Goal: Transaction & Acquisition: Obtain resource

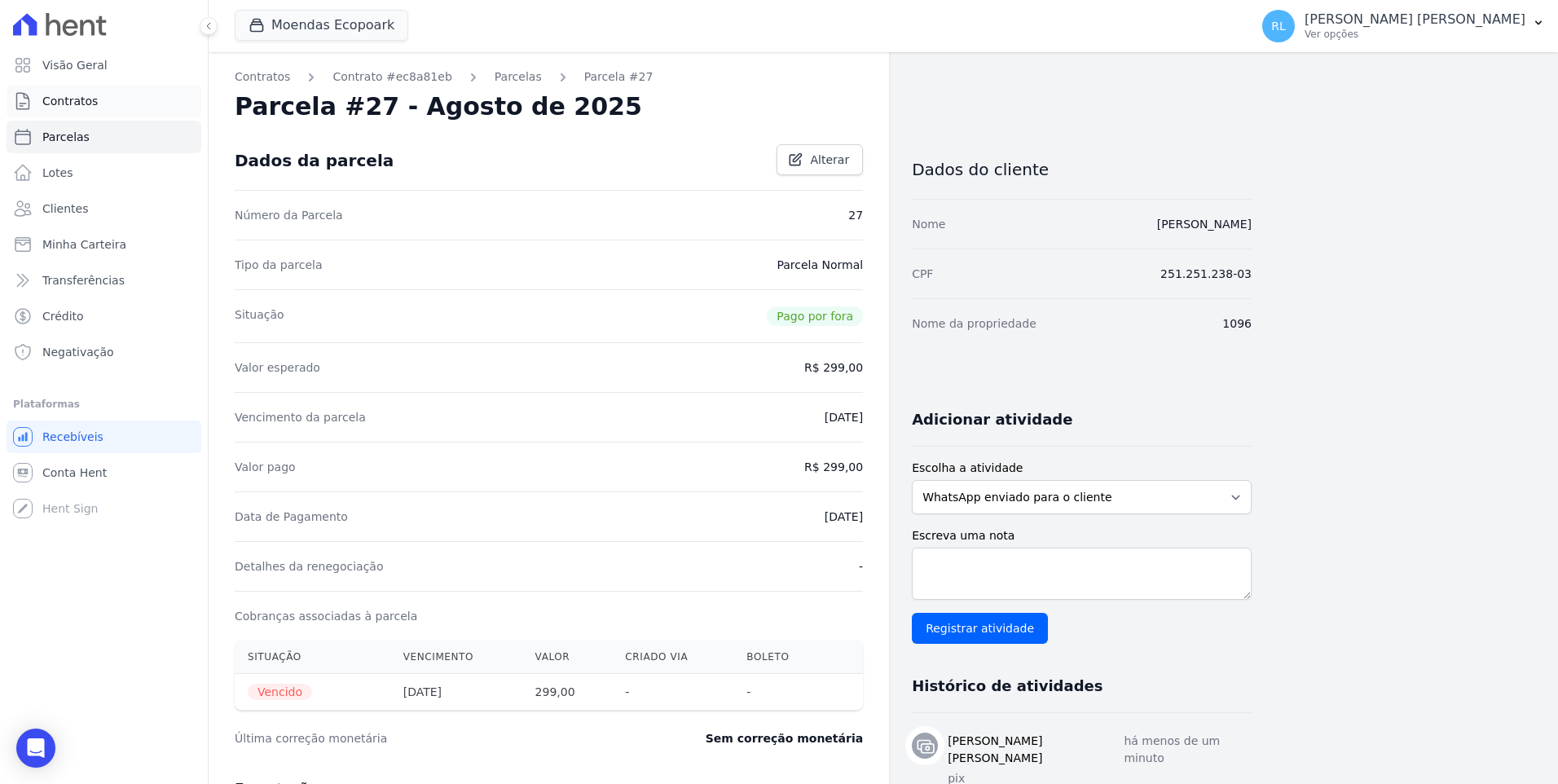
click at [103, 94] on link "Contratos" at bounding box center [104, 101] width 195 height 32
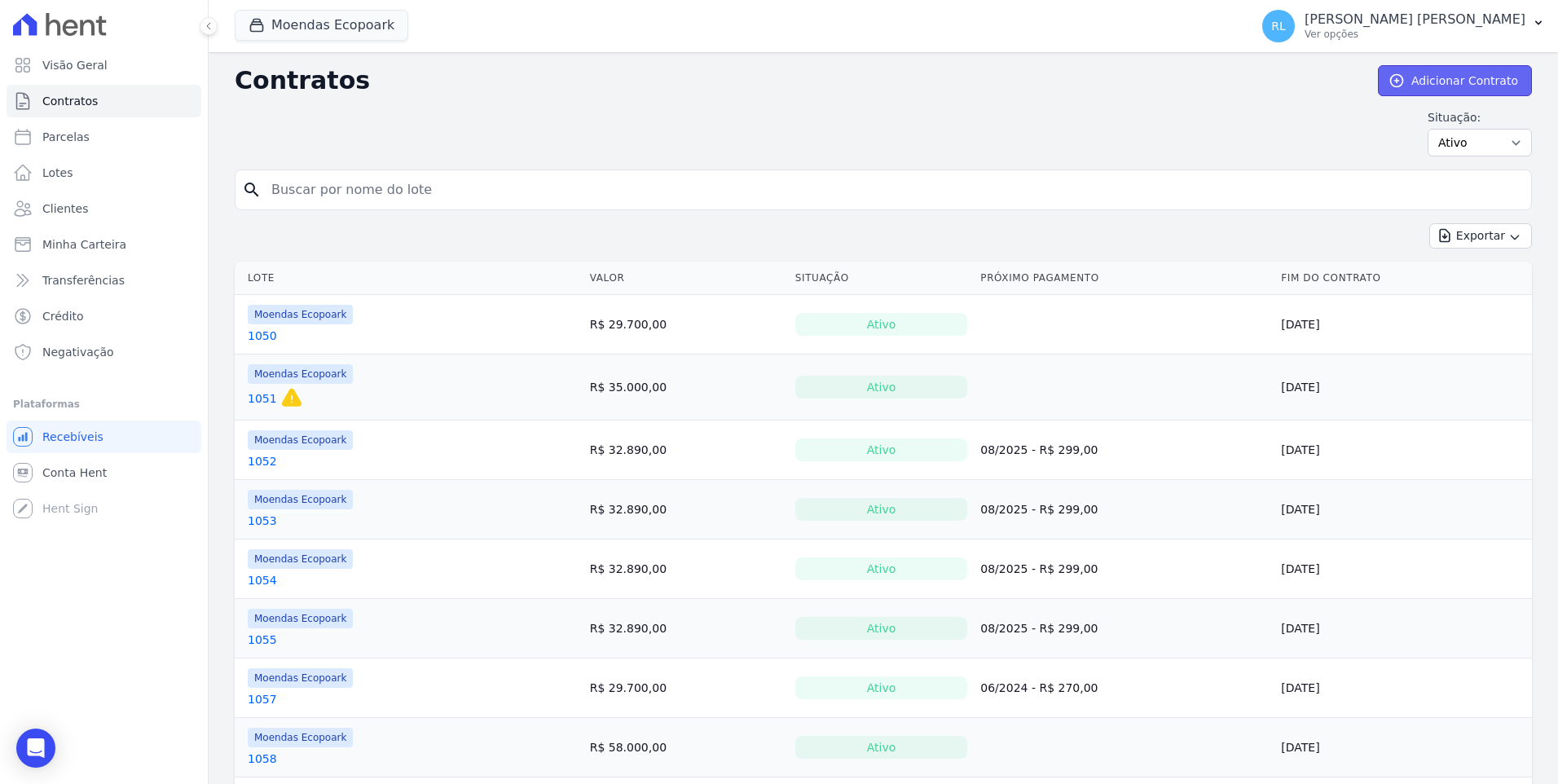
click at [1410, 83] on link "Adicionar Contrato" at bounding box center [1454, 81] width 154 height 31
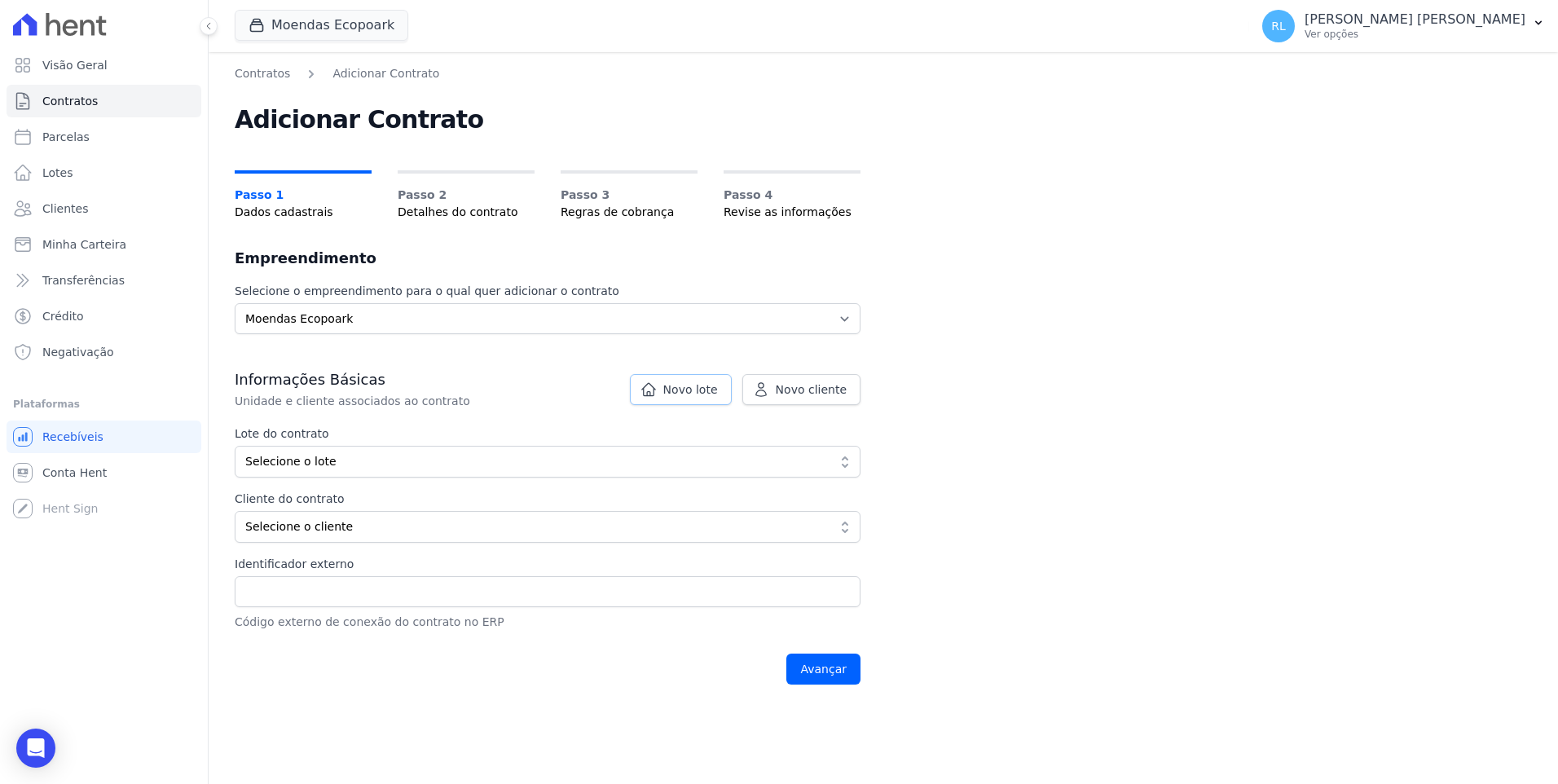
click at [680, 393] on span "Novo lote" at bounding box center [690, 389] width 54 height 16
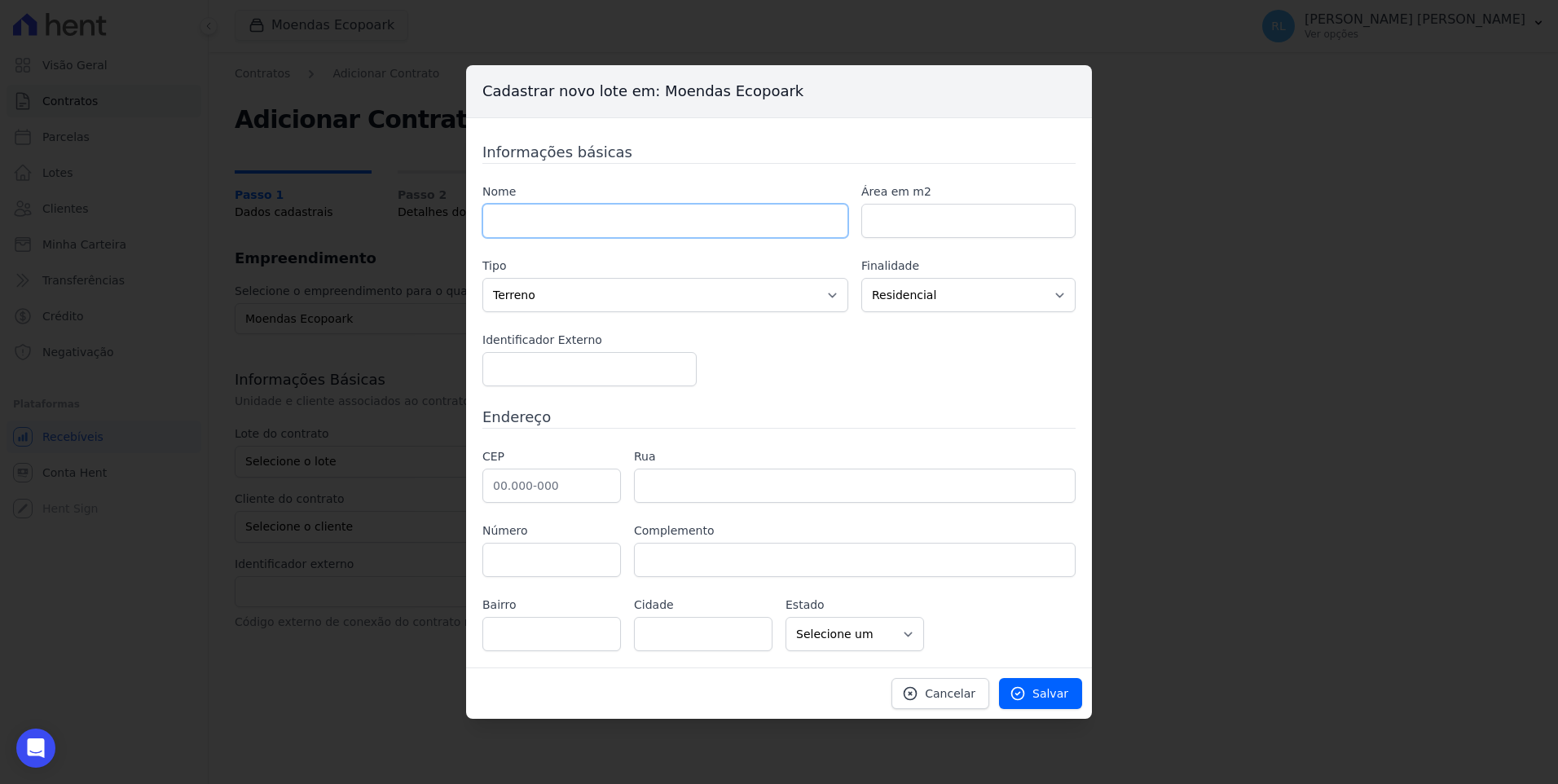
click at [510, 217] on input "text" at bounding box center [664, 220] width 366 height 34
type input "837"
type input "1000"
type input "46.640-000"
type input "Ituaçu"
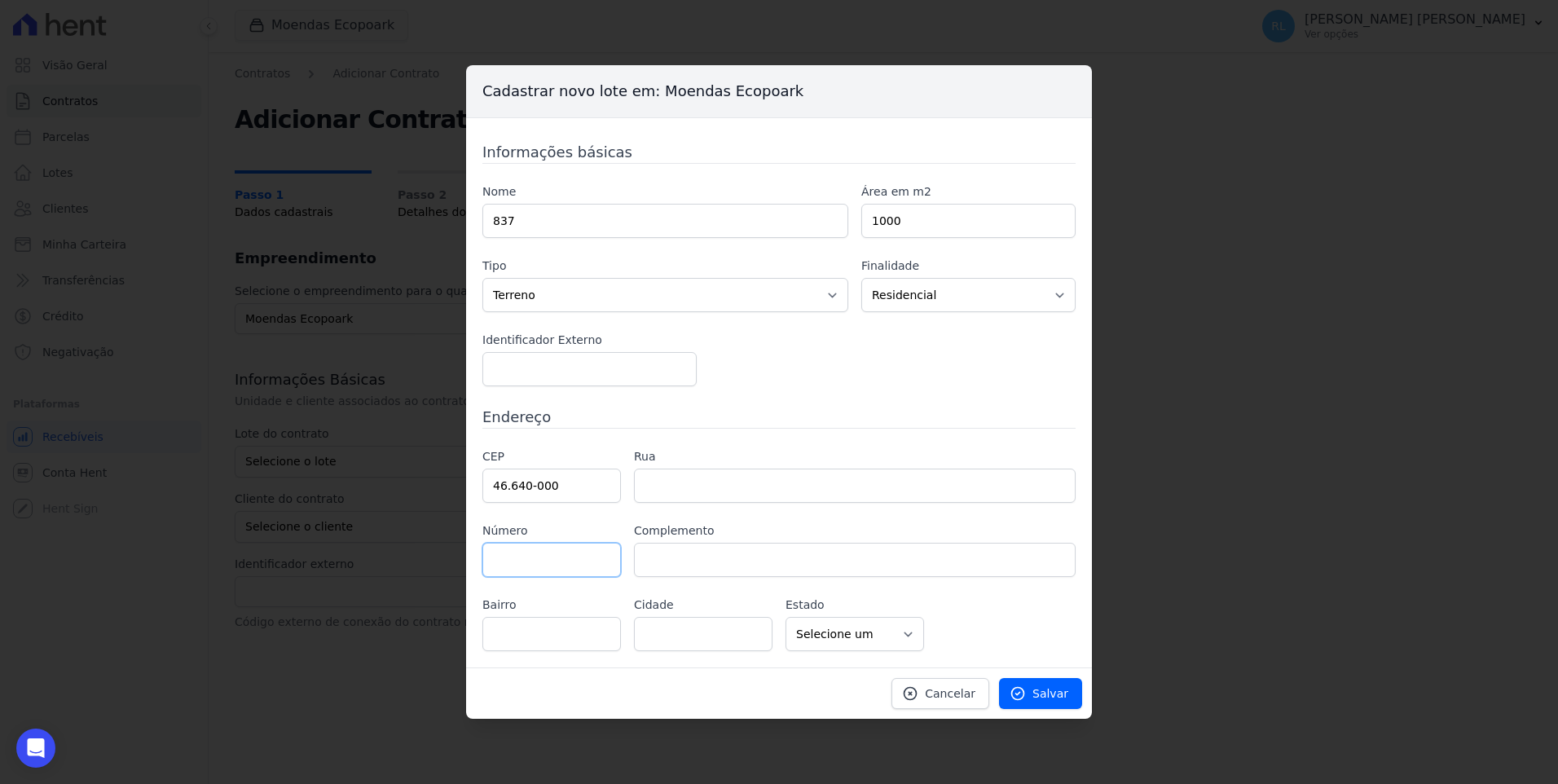
select select "BA"
click at [1047, 694] on span "Salvar" at bounding box center [1050, 693] width 36 height 16
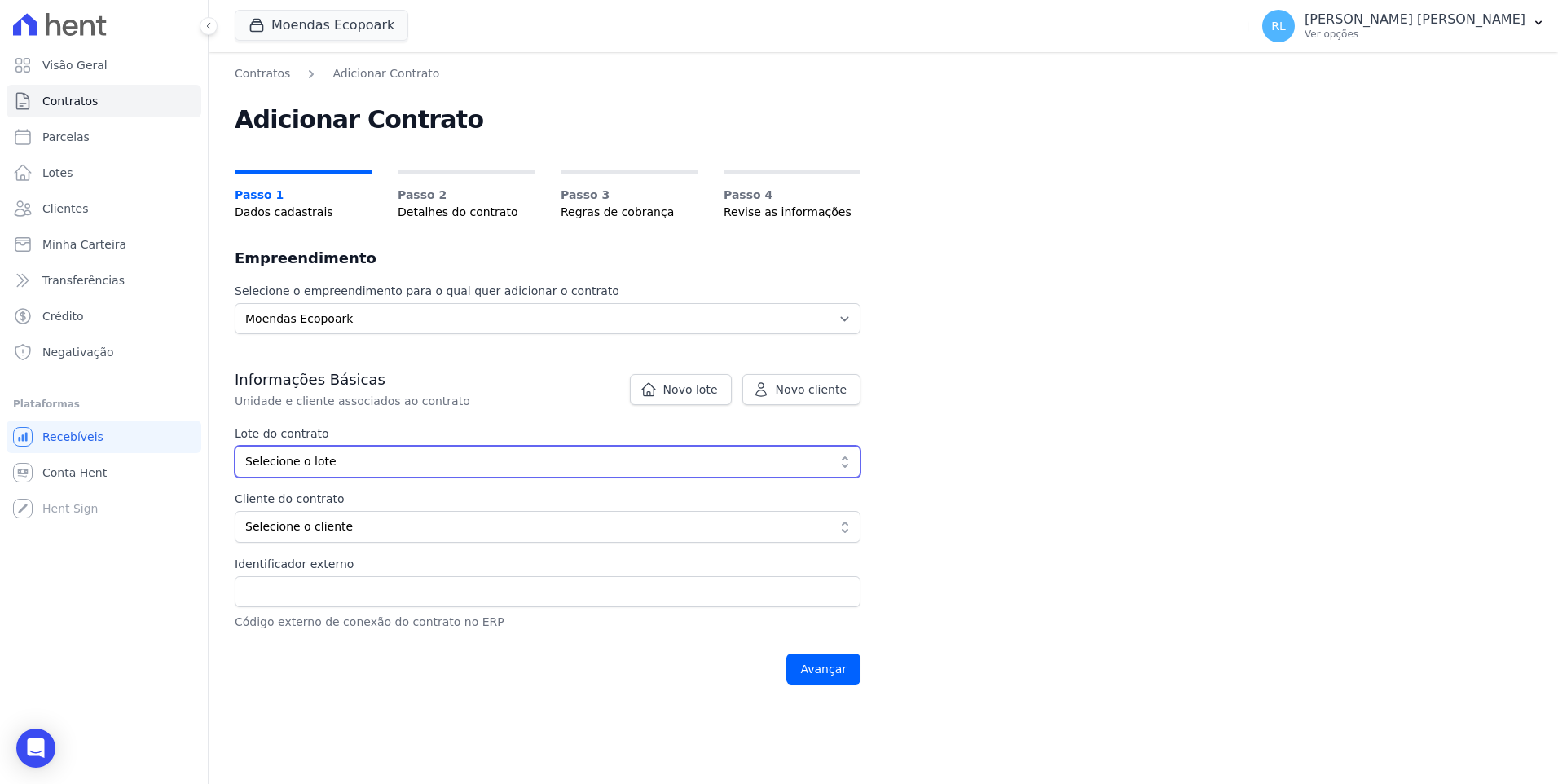
click at [256, 470] on button "Selecione o lote" at bounding box center [548, 461] width 625 height 31
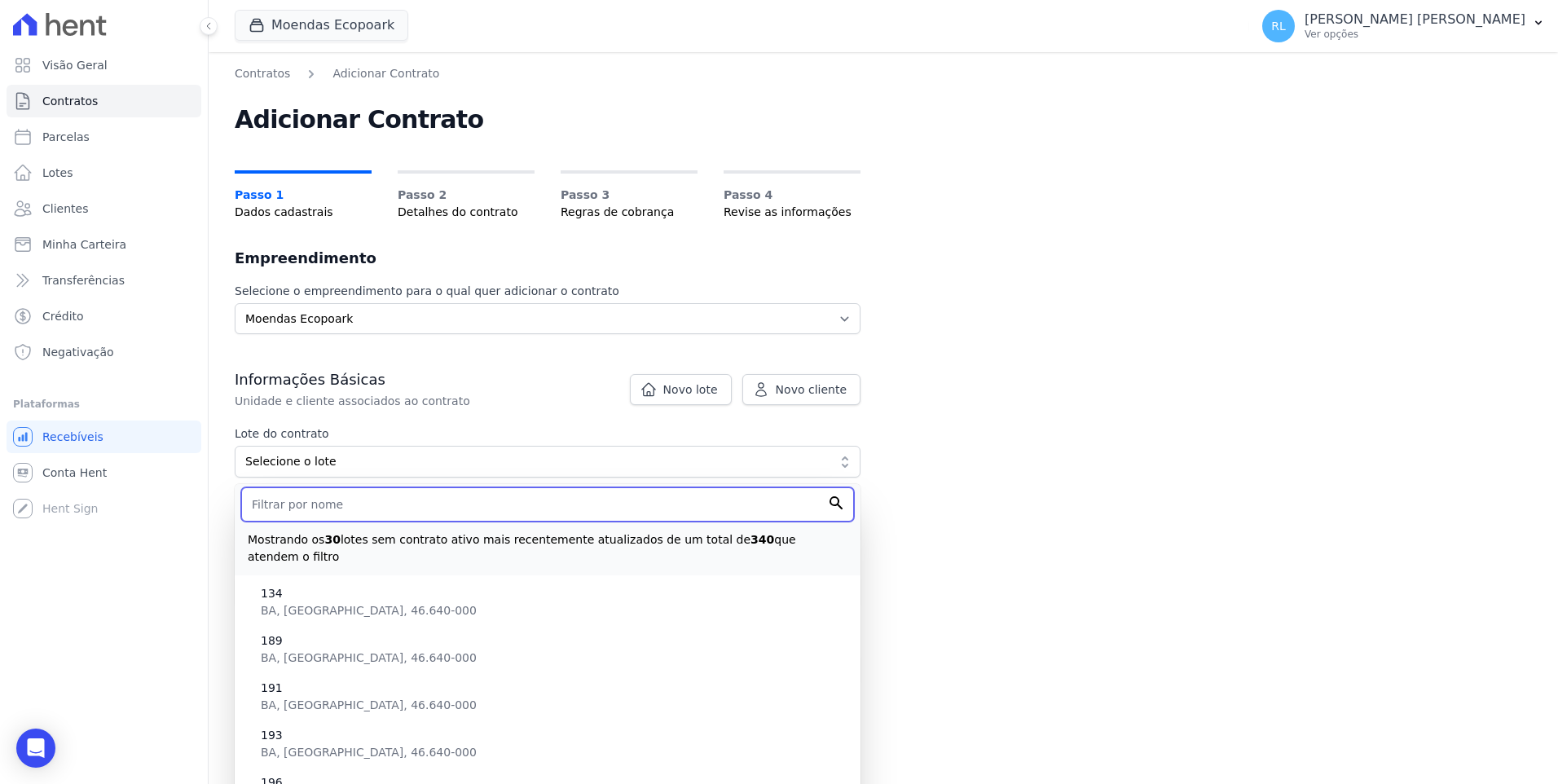
click at [292, 515] on input "text" at bounding box center [548, 505] width 613 height 34
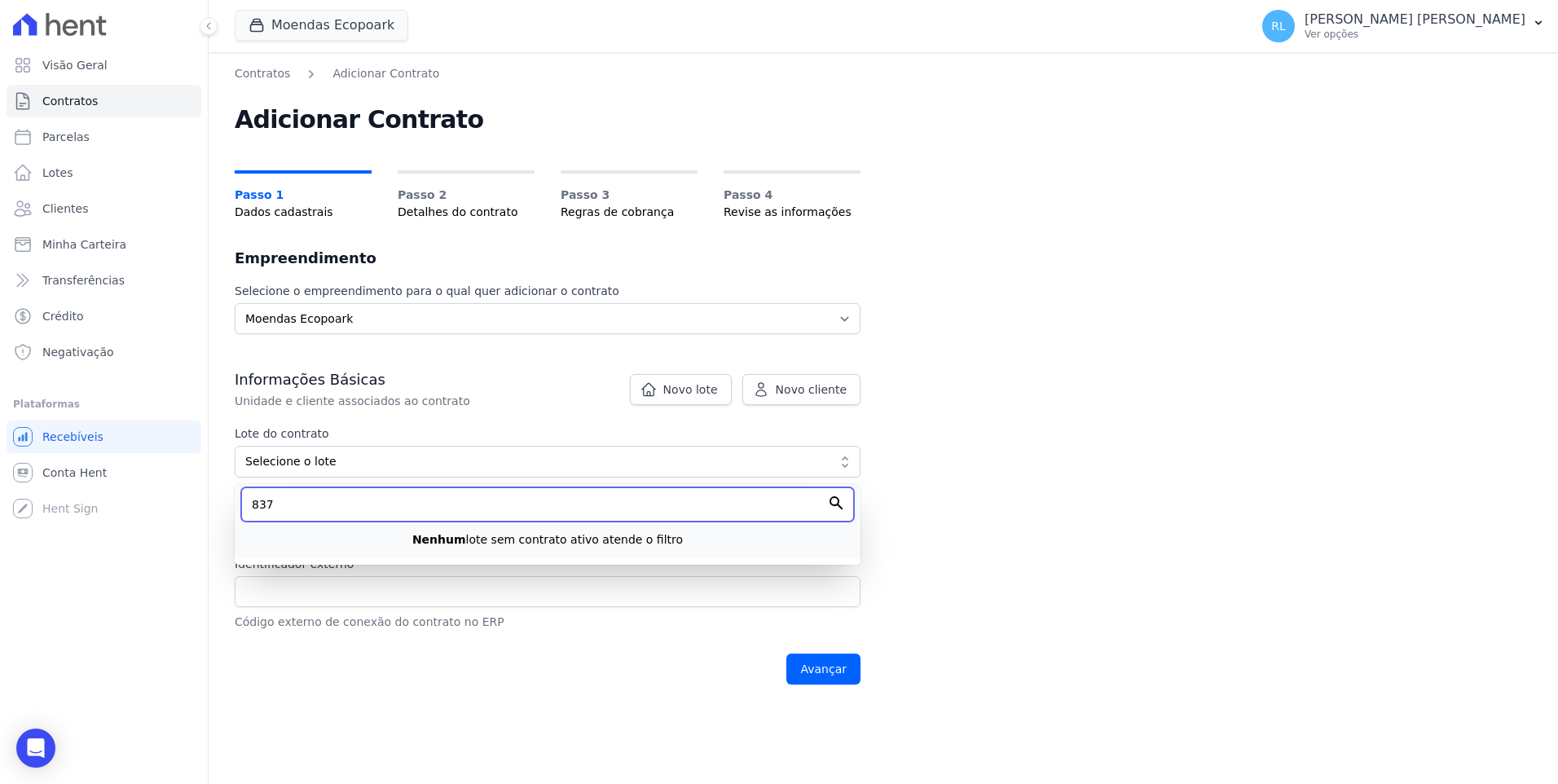
type input "837"
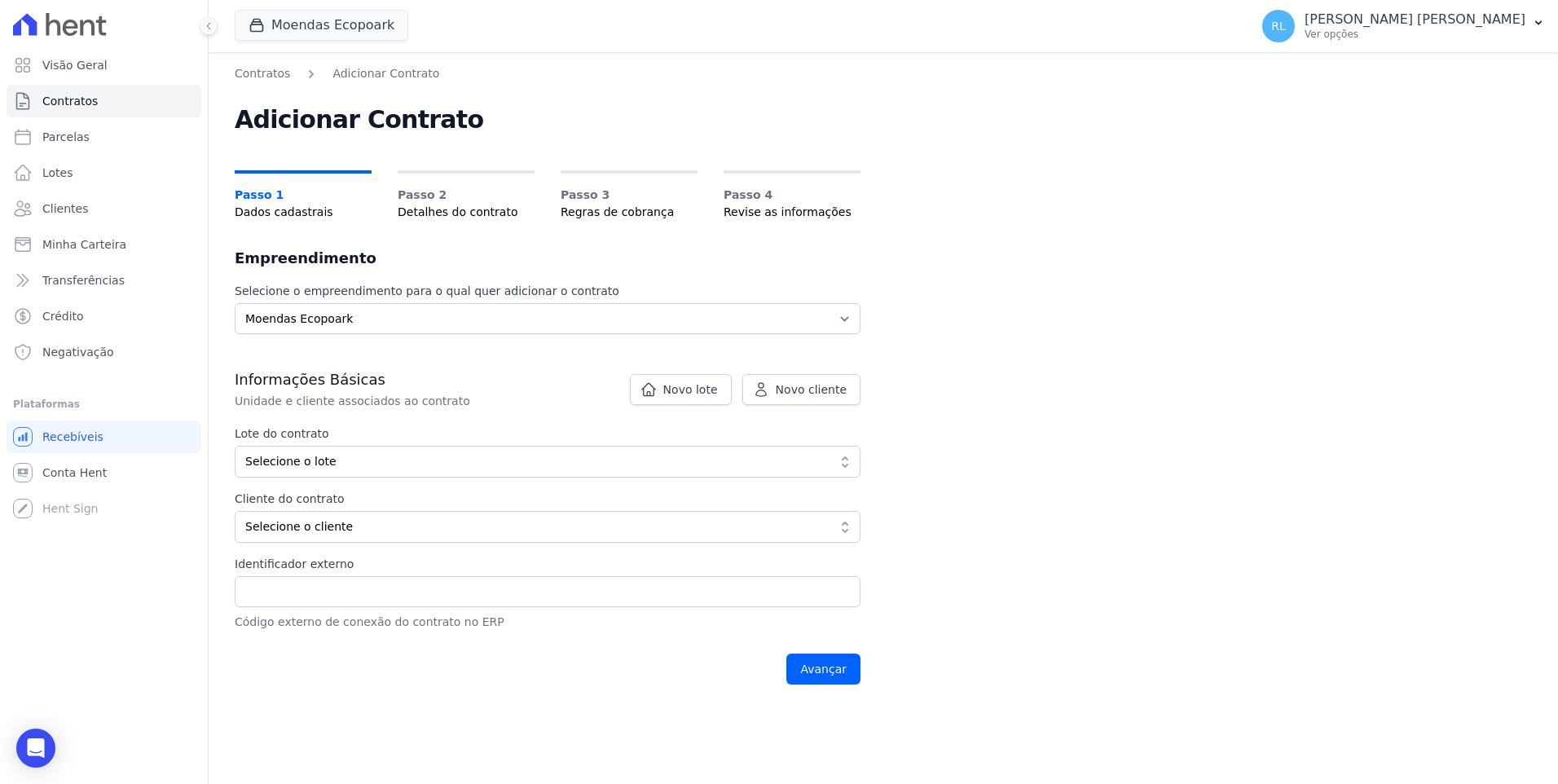
click at [1165, 524] on div "Contratos Adicionar Contrato Adicionar Contrato Passo 1 Dados cadastrais Passo …" at bounding box center [882, 418] width 1349 height 732
click at [69, 131] on span "Parcelas" at bounding box center [67, 136] width 48 height 16
select select
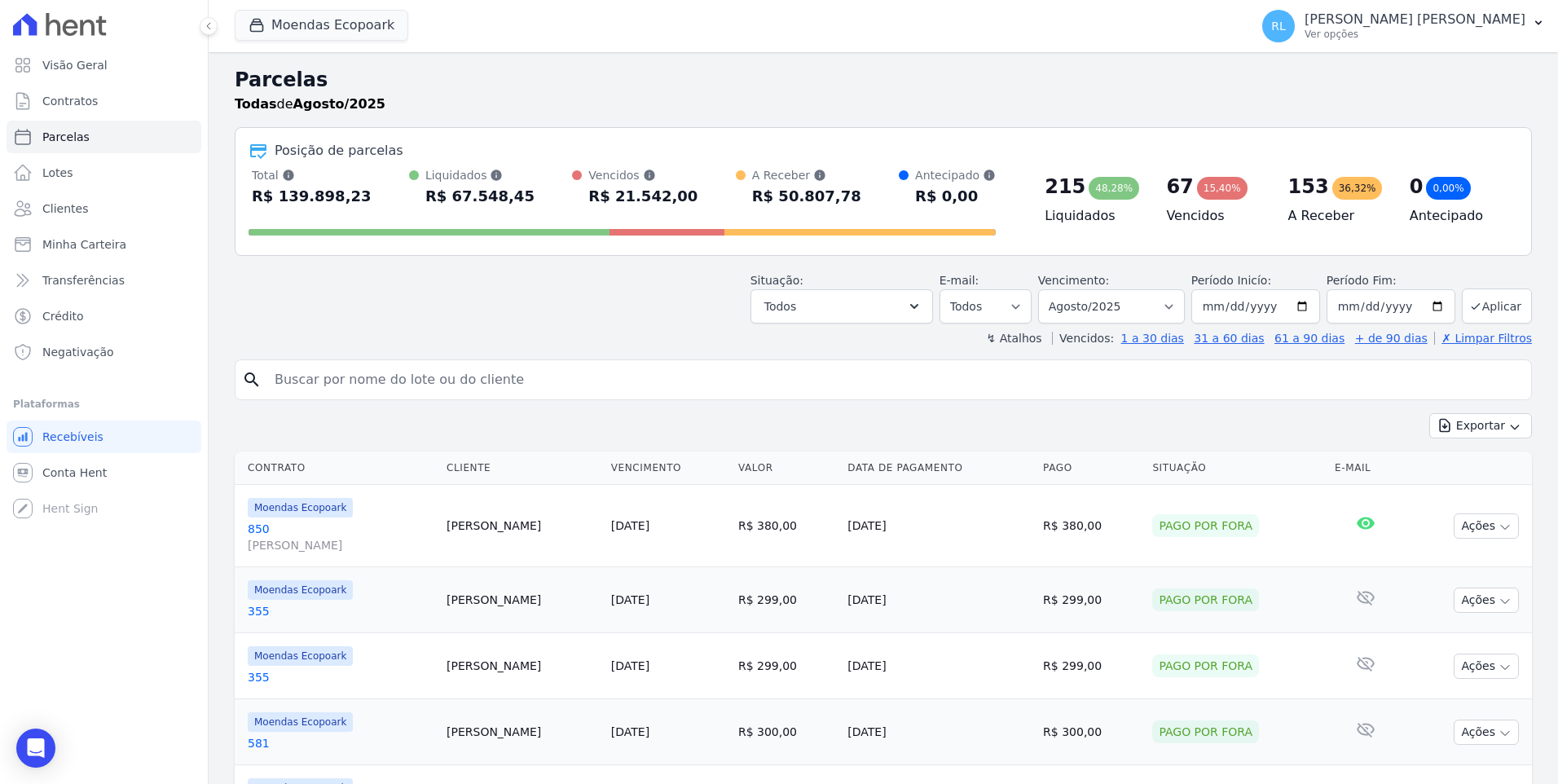
click at [373, 374] on input "search" at bounding box center [894, 379] width 1260 height 32
type input "837"
select select
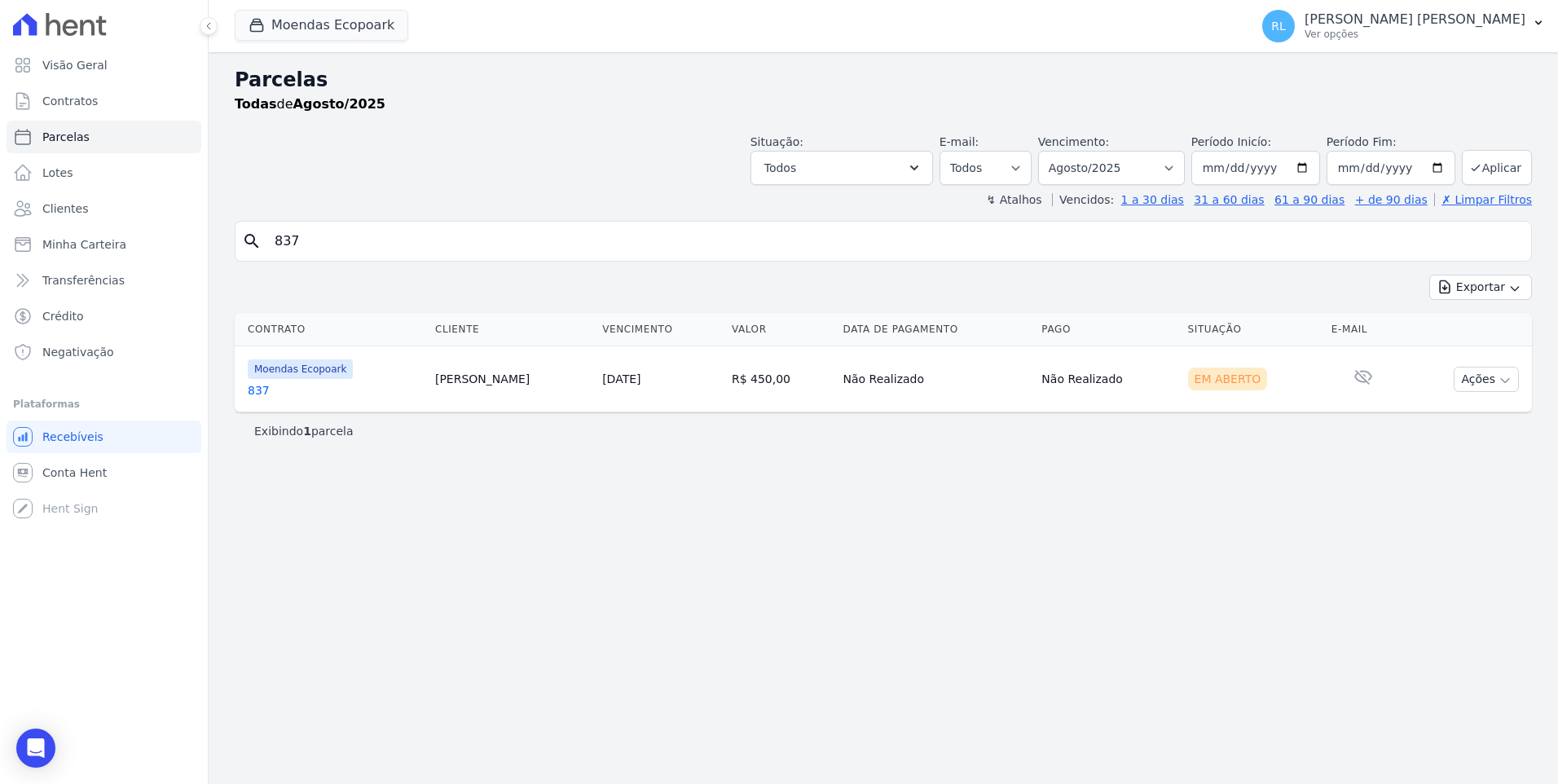
click at [263, 384] on link "837" at bounding box center [335, 390] width 174 height 16
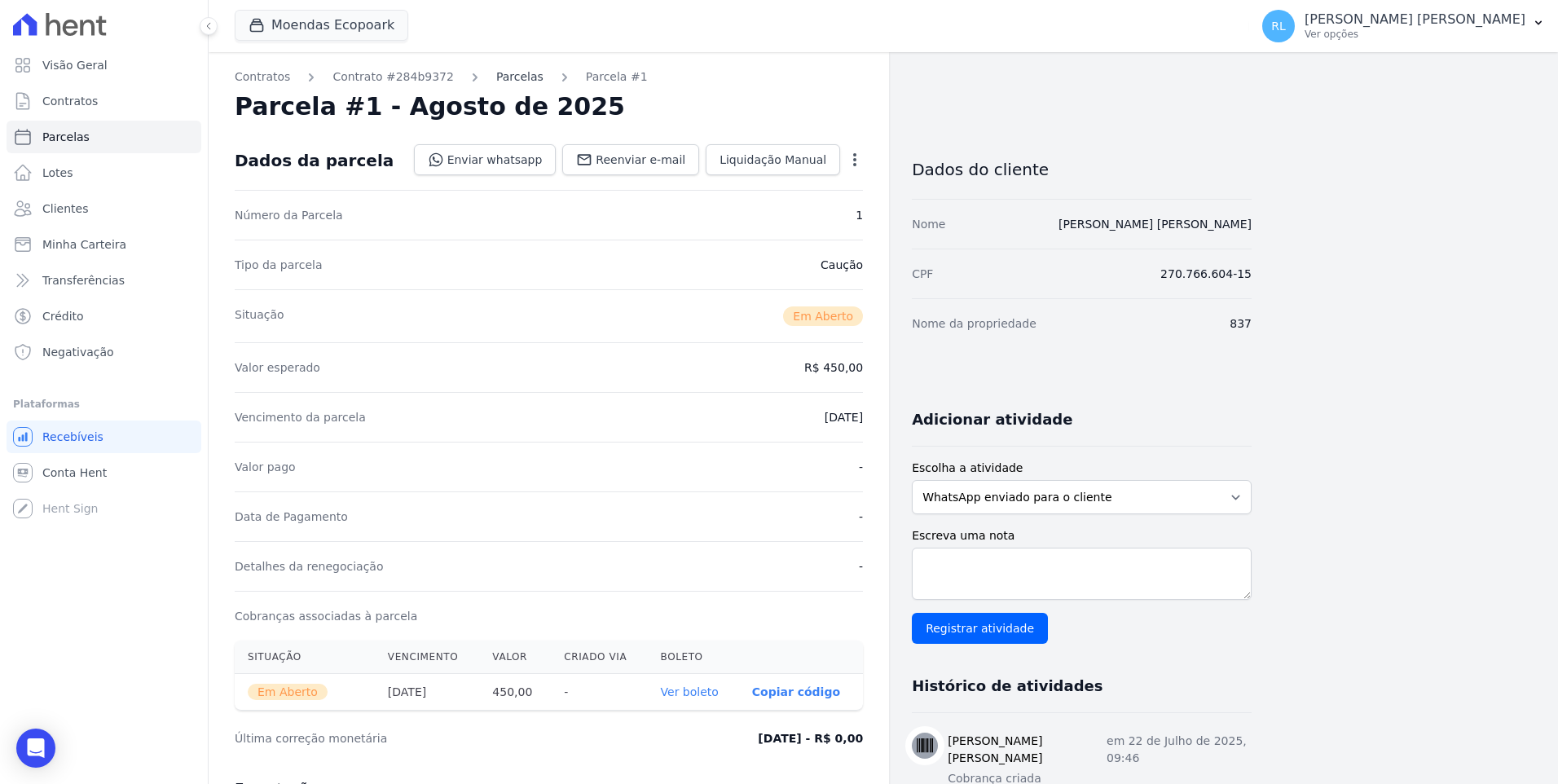
click at [496, 76] on link "Parcelas" at bounding box center [520, 77] width 48 height 17
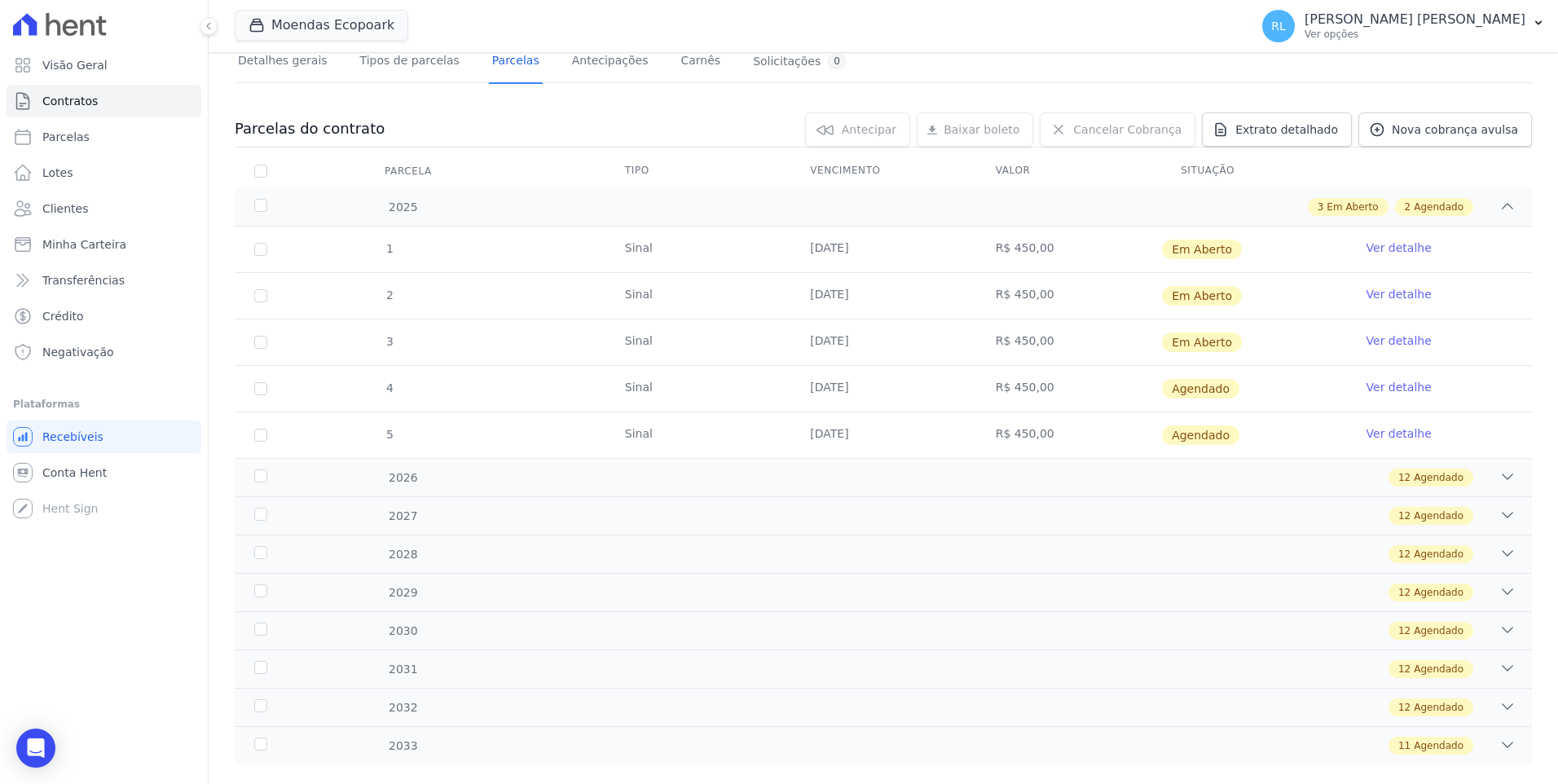
scroll to position [146, 0]
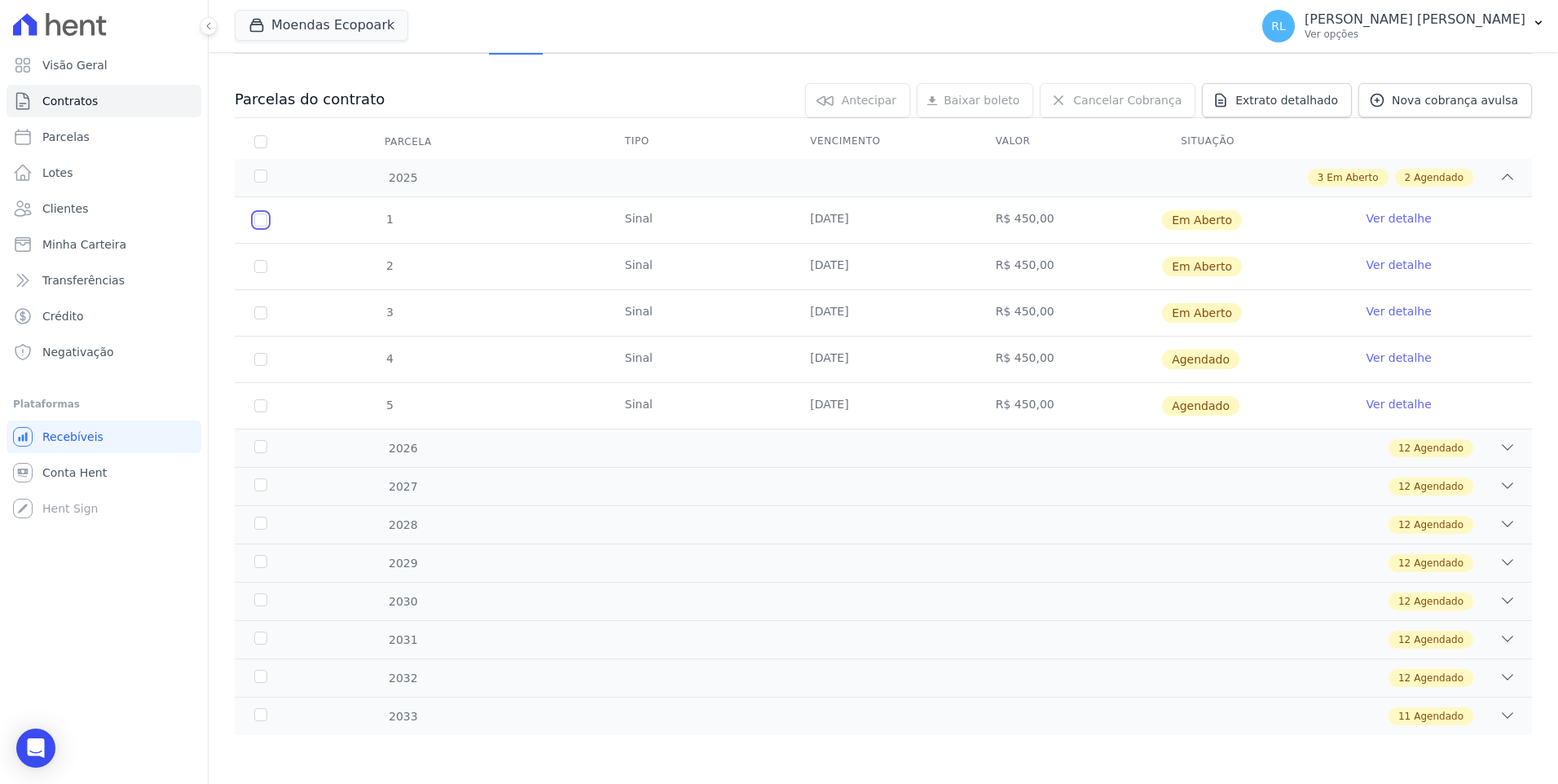
click at [260, 224] on input "checkbox" at bounding box center [260, 220] width 13 height 13
checkbox input "true"
click at [260, 257] on td "2" at bounding box center [260, 266] width 52 height 46
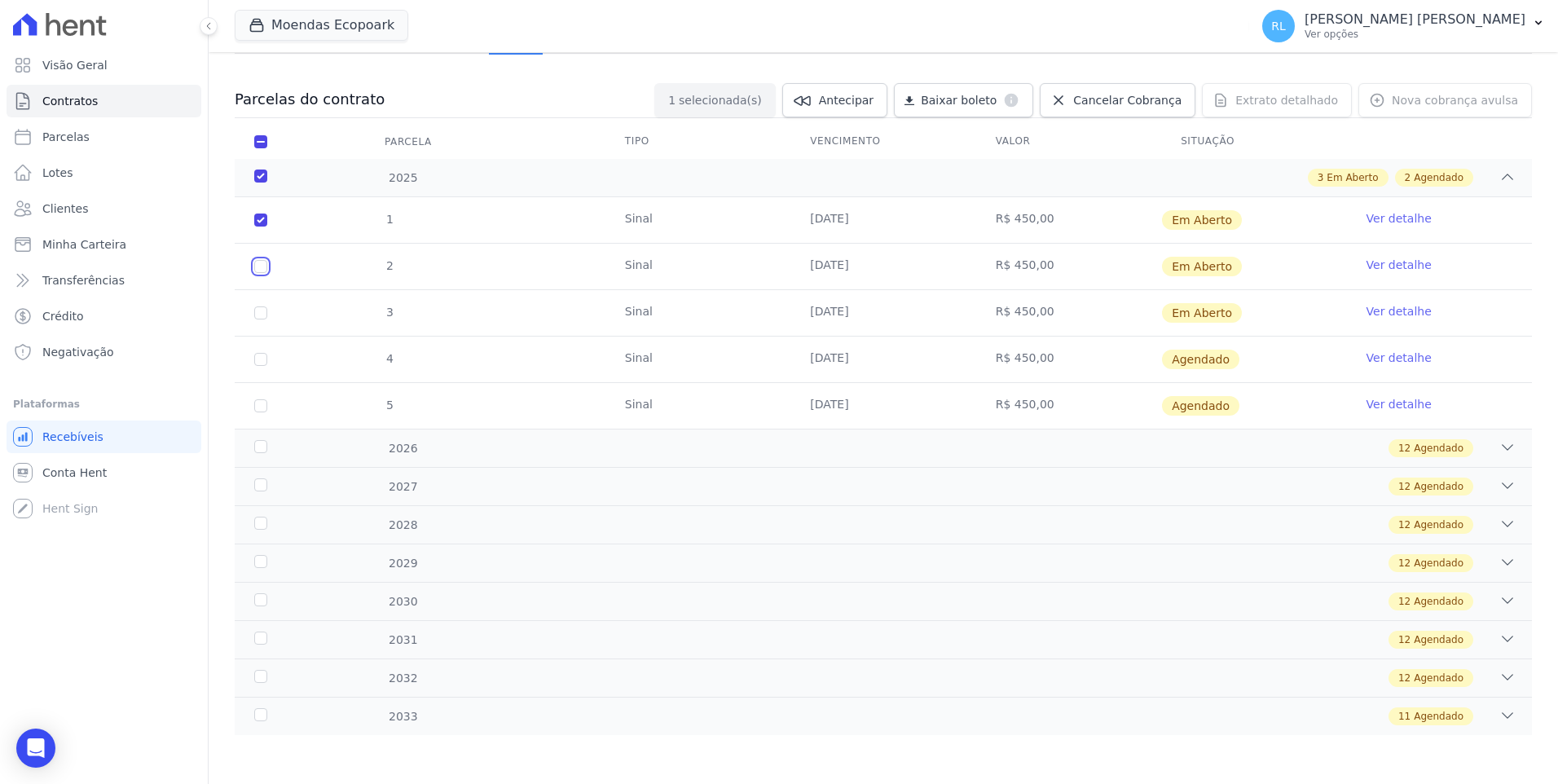
click at [260, 226] on input "checkbox" at bounding box center [260, 220] width 13 height 13
checkbox input "true"
click at [260, 226] on input "checkbox" at bounding box center [260, 220] width 13 height 13
checkbox input "true"
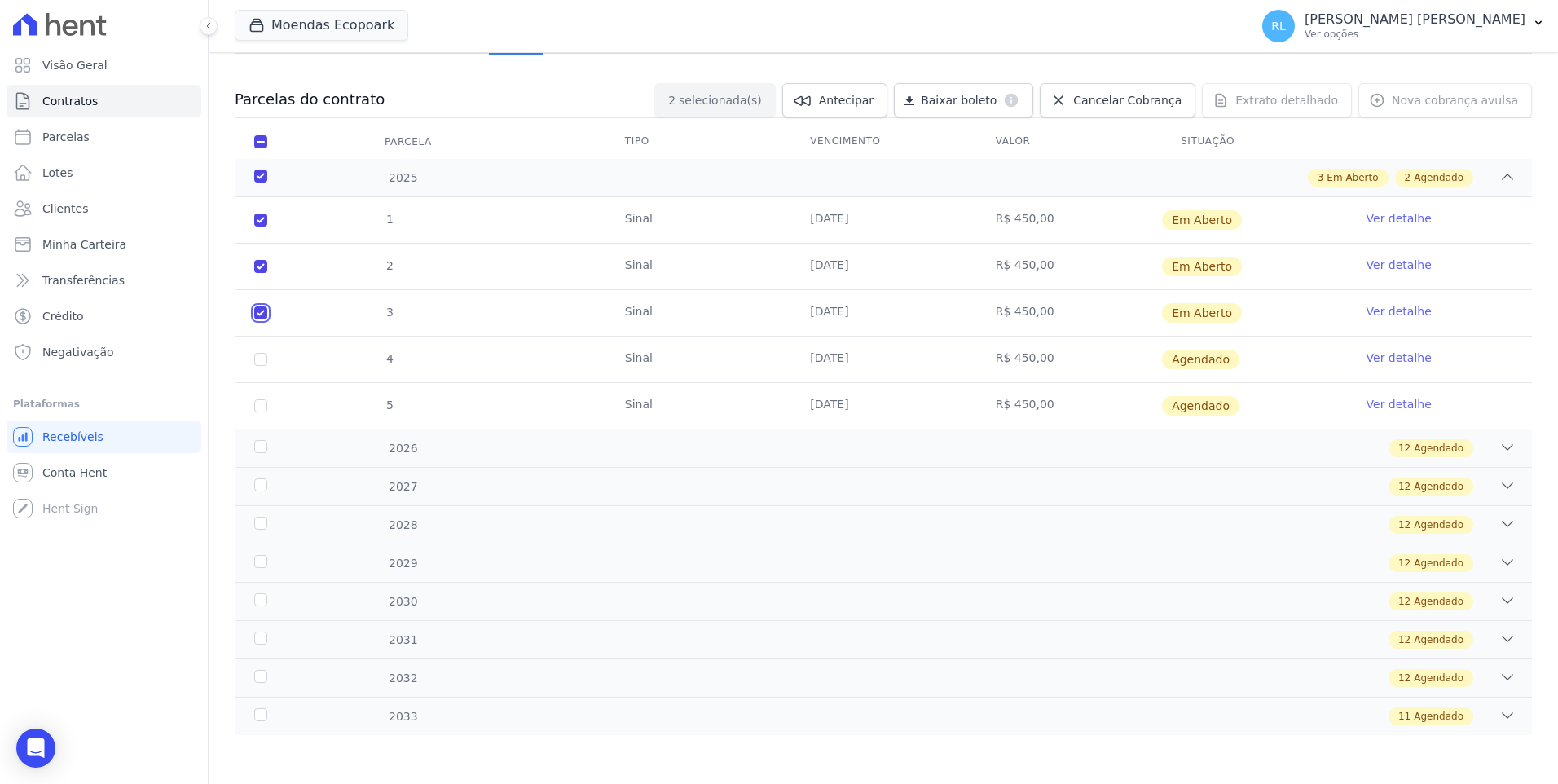
checkbox input "true"
click at [1367, 354] on link "Ver detalhe" at bounding box center [1398, 357] width 66 height 16
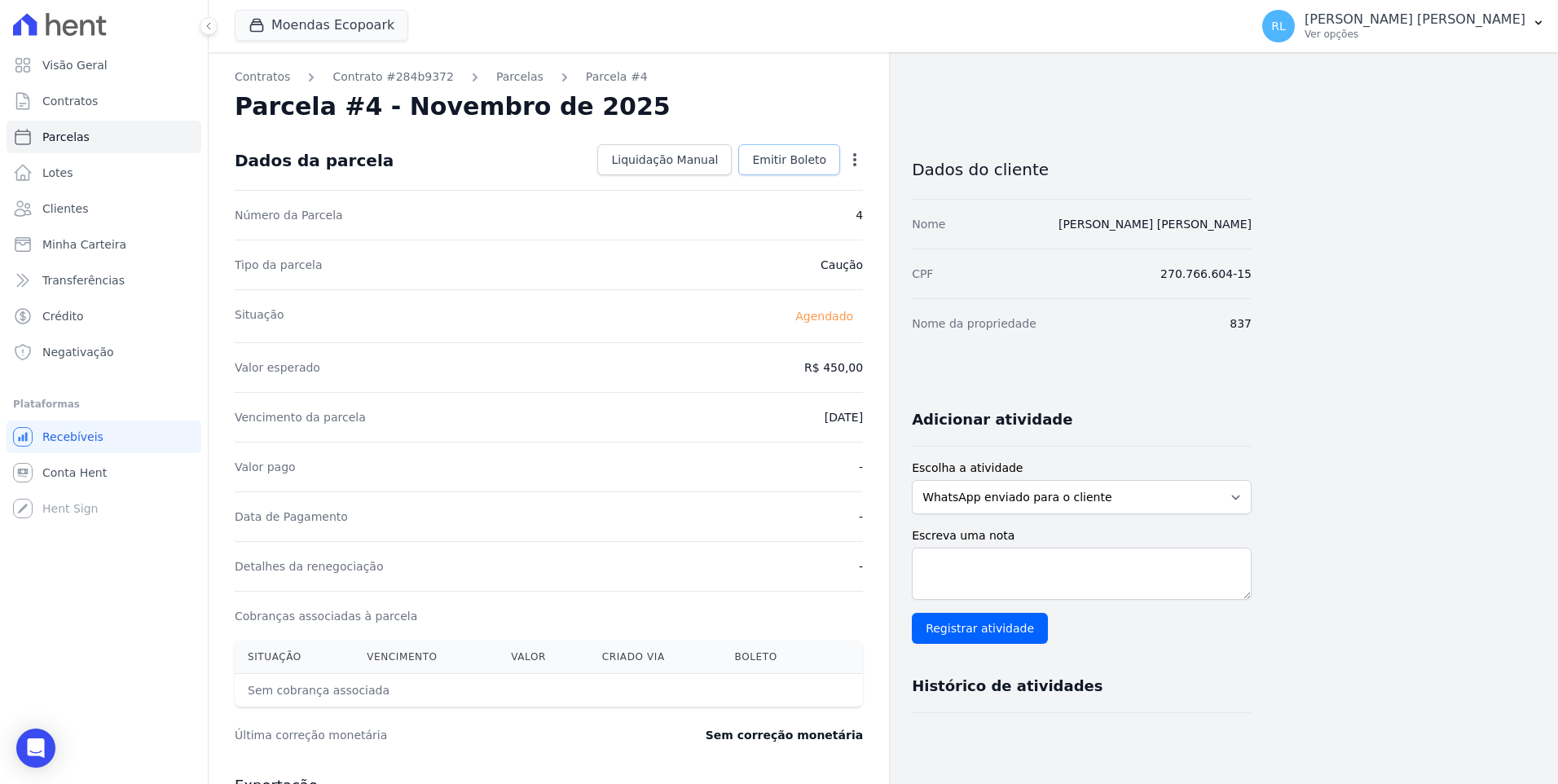
click at [797, 149] on link "Emitir Boleto" at bounding box center [789, 160] width 102 height 31
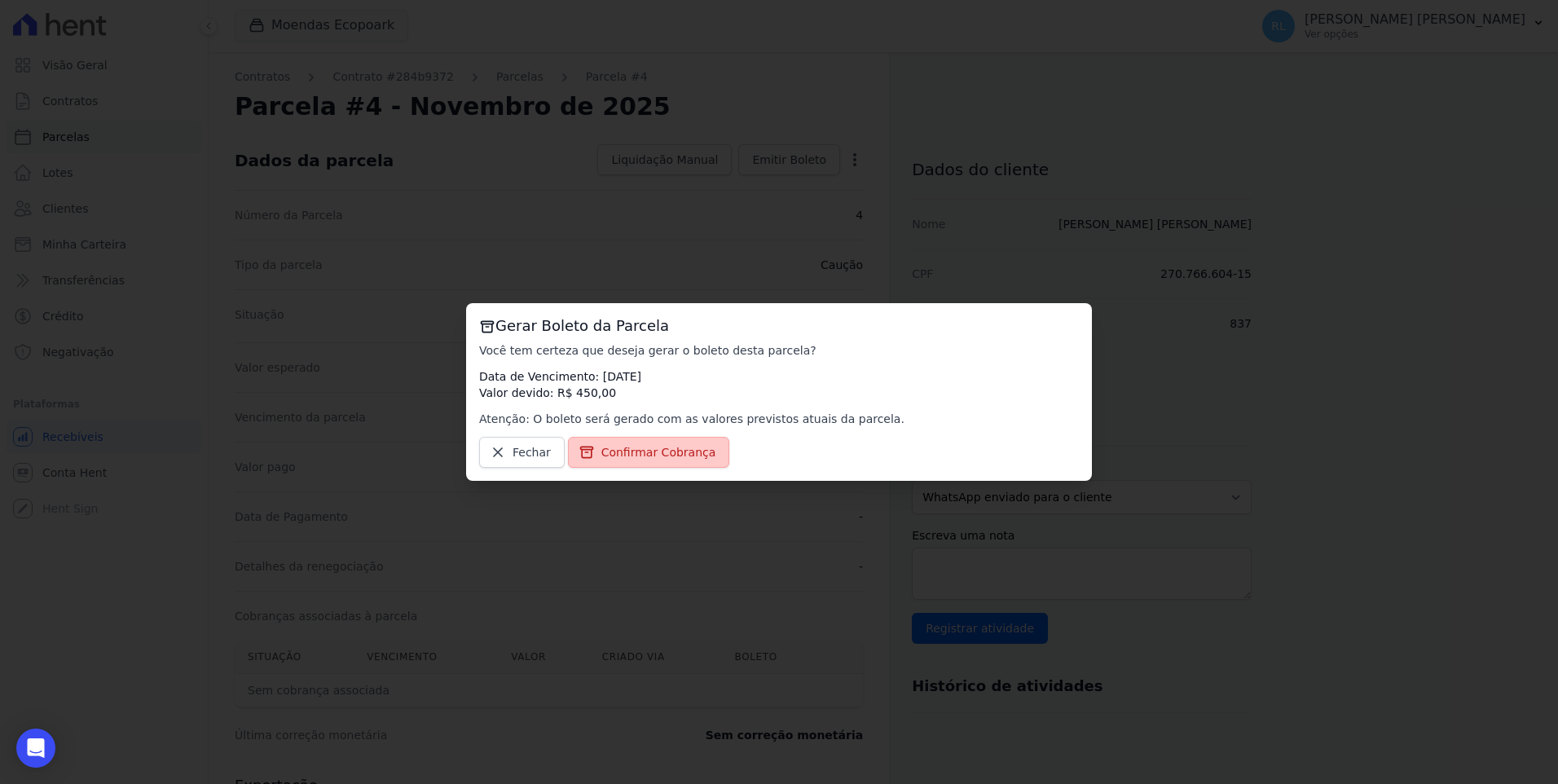
click at [684, 439] on link "Confirmar Cobrança" at bounding box center [648, 451] width 163 height 31
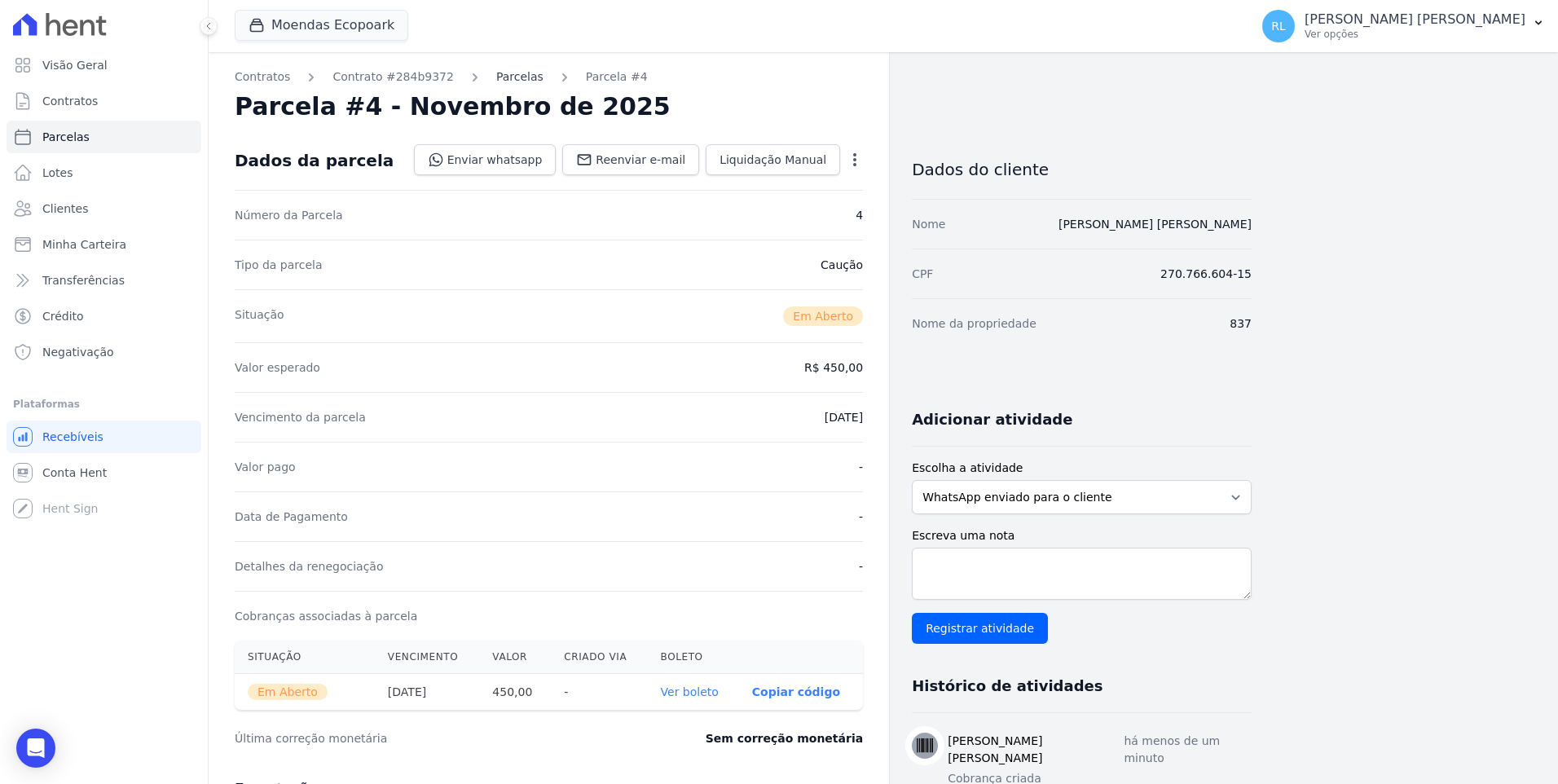
click at [498, 75] on link "Parcelas" at bounding box center [520, 77] width 48 height 17
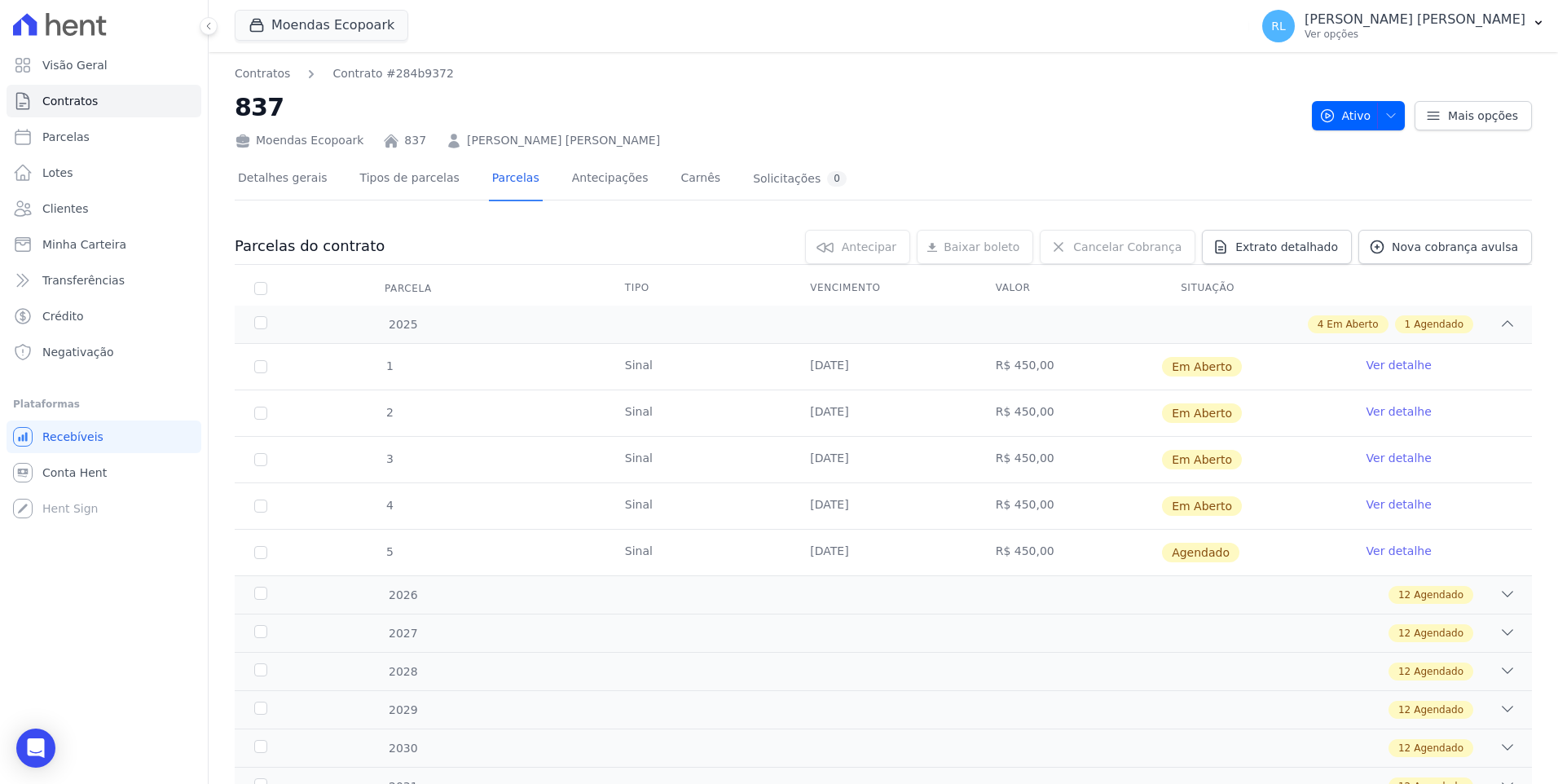
click at [1388, 547] on link "Ver detalhe" at bounding box center [1398, 550] width 66 height 16
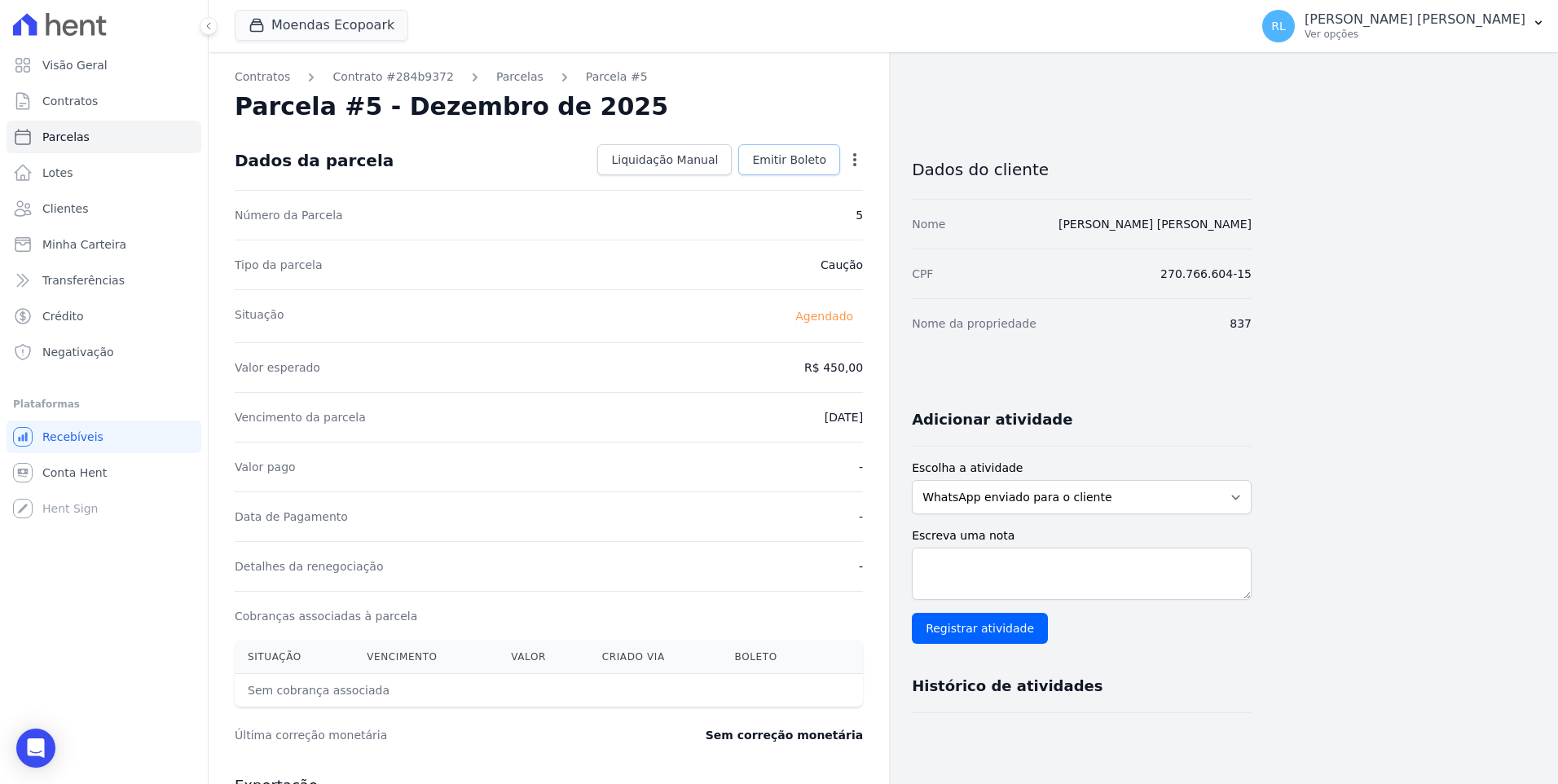
click at [790, 153] on span "Emitir Boleto" at bounding box center [789, 159] width 74 height 16
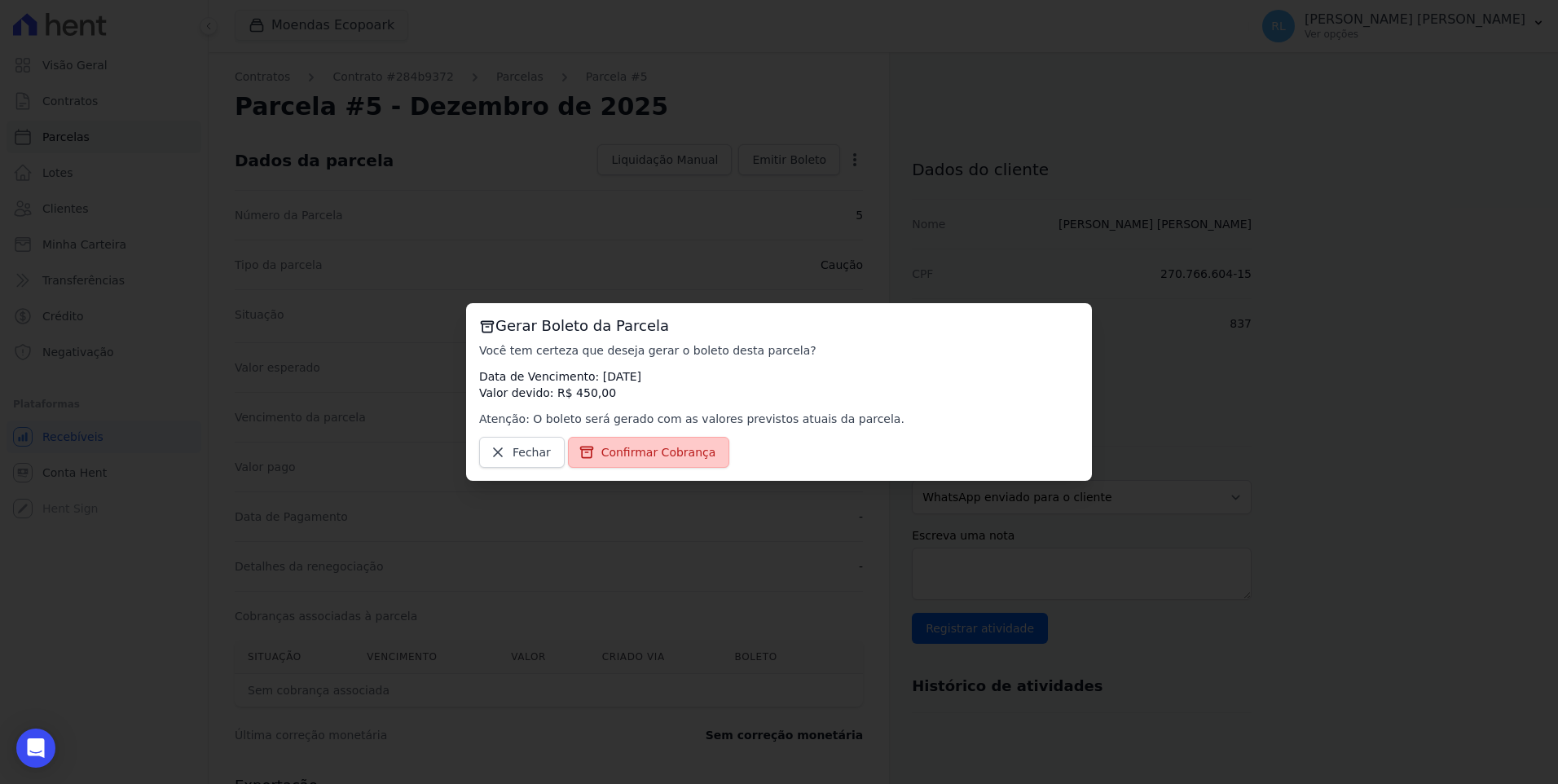
click at [676, 448] on span "Confirmar Cobrança" at bounding box center [659, 451] width 115 height 16
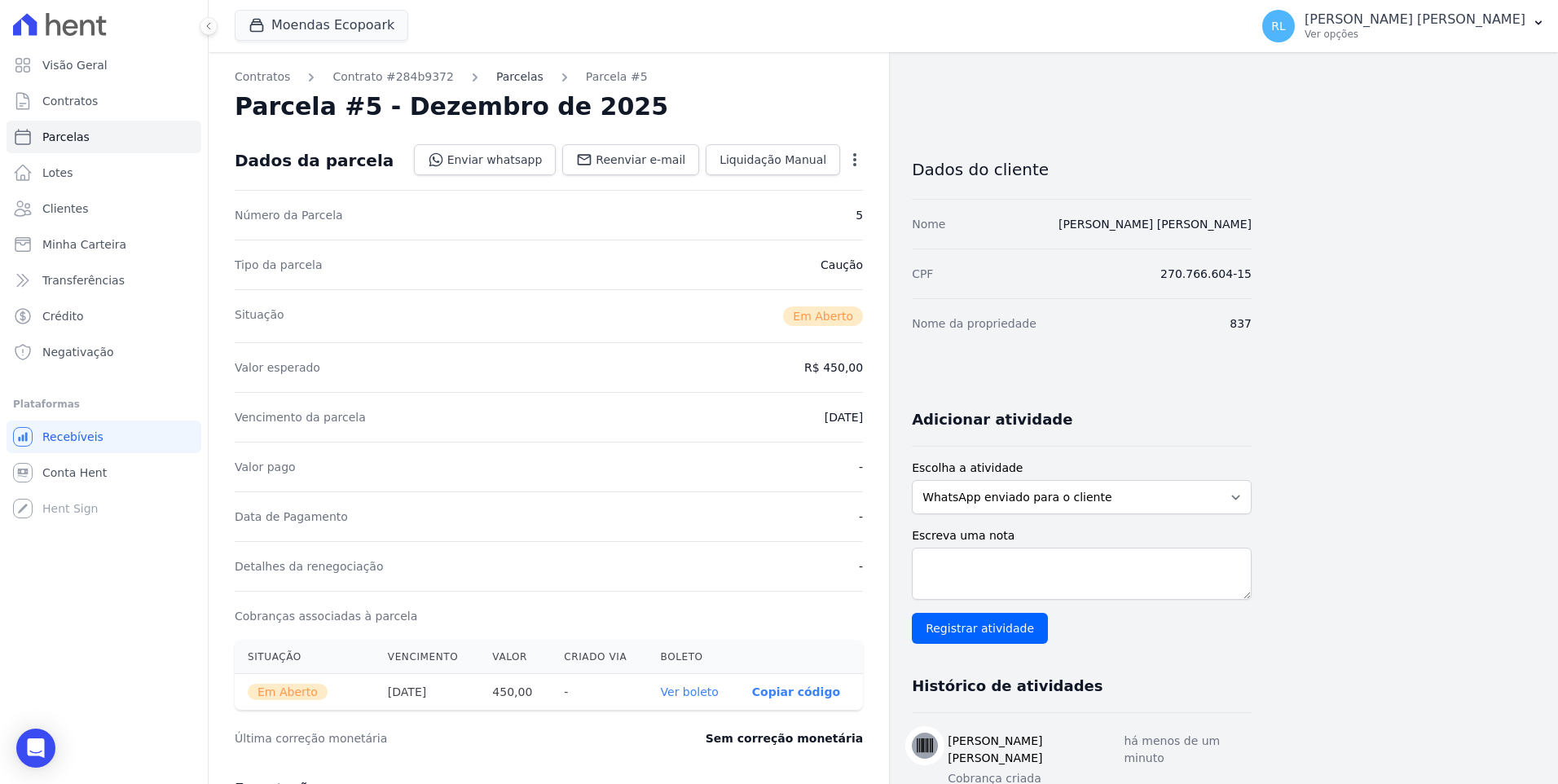
click at [496, 76] on link "Parcelas" at bounding box center [520, 77] width 48 height 17
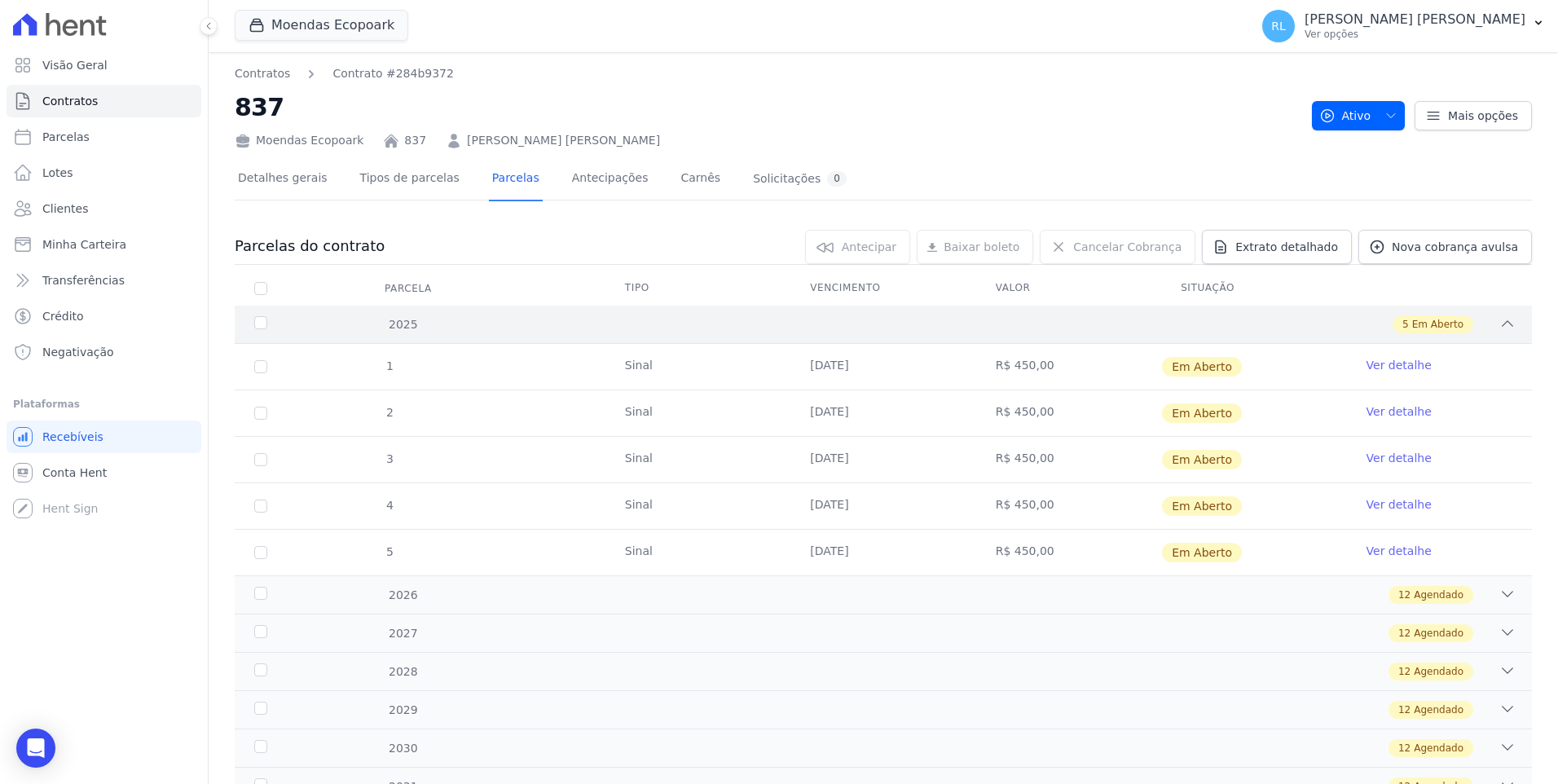
click at [260, 328] on div "2025" at bounding box center [309, 325] width 117 height 17
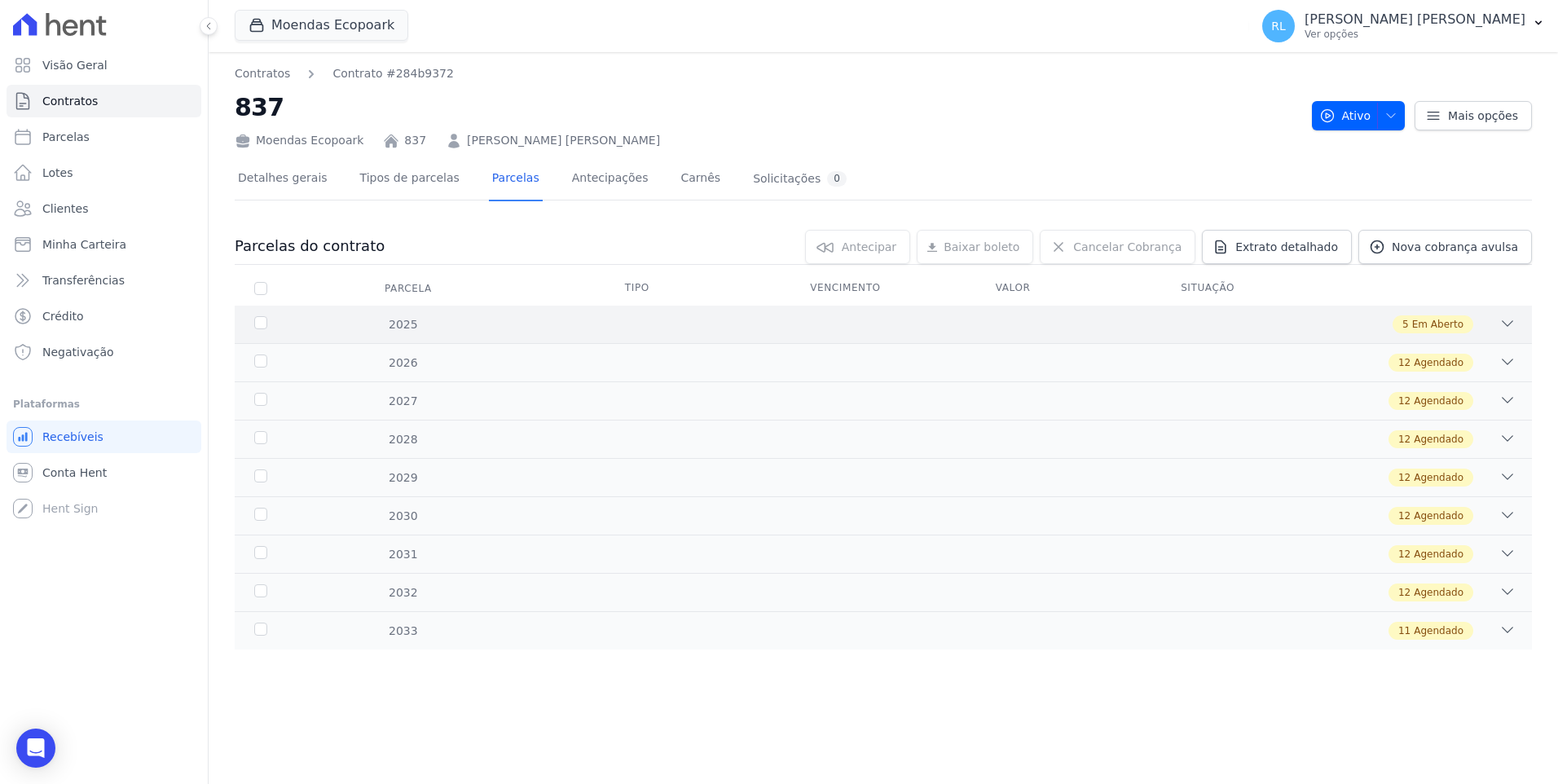
click at [260, 328] on div "2025" at bounding box center [309, 325] width 117 height 17
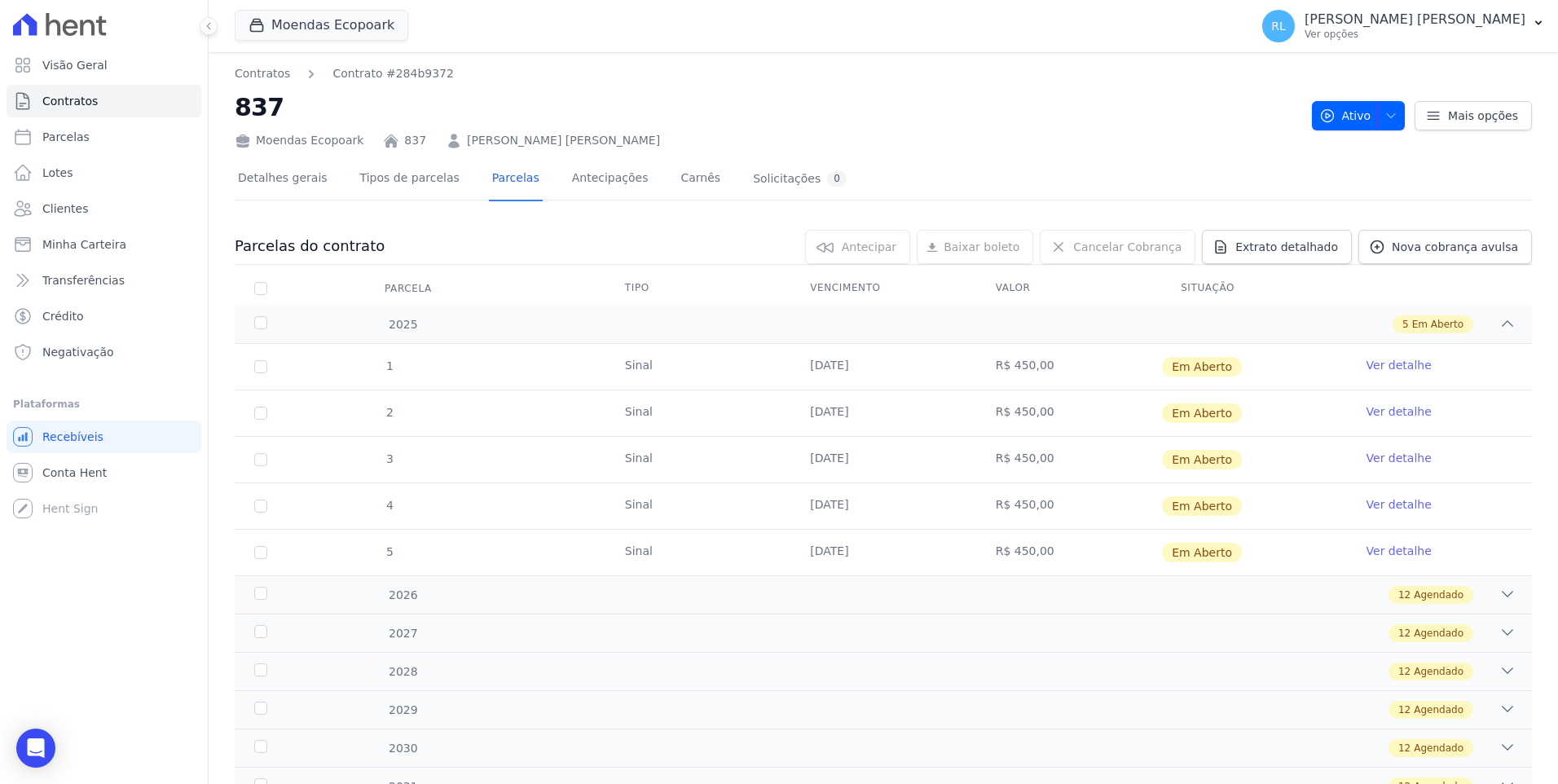
click at [259, 374] on td "1" at bounding box center [260, 367] width 52 height 46
click at [260, 368] on input "checkbox" at bounding box center [260, 367] width 13 height 13
checkbox input "true"
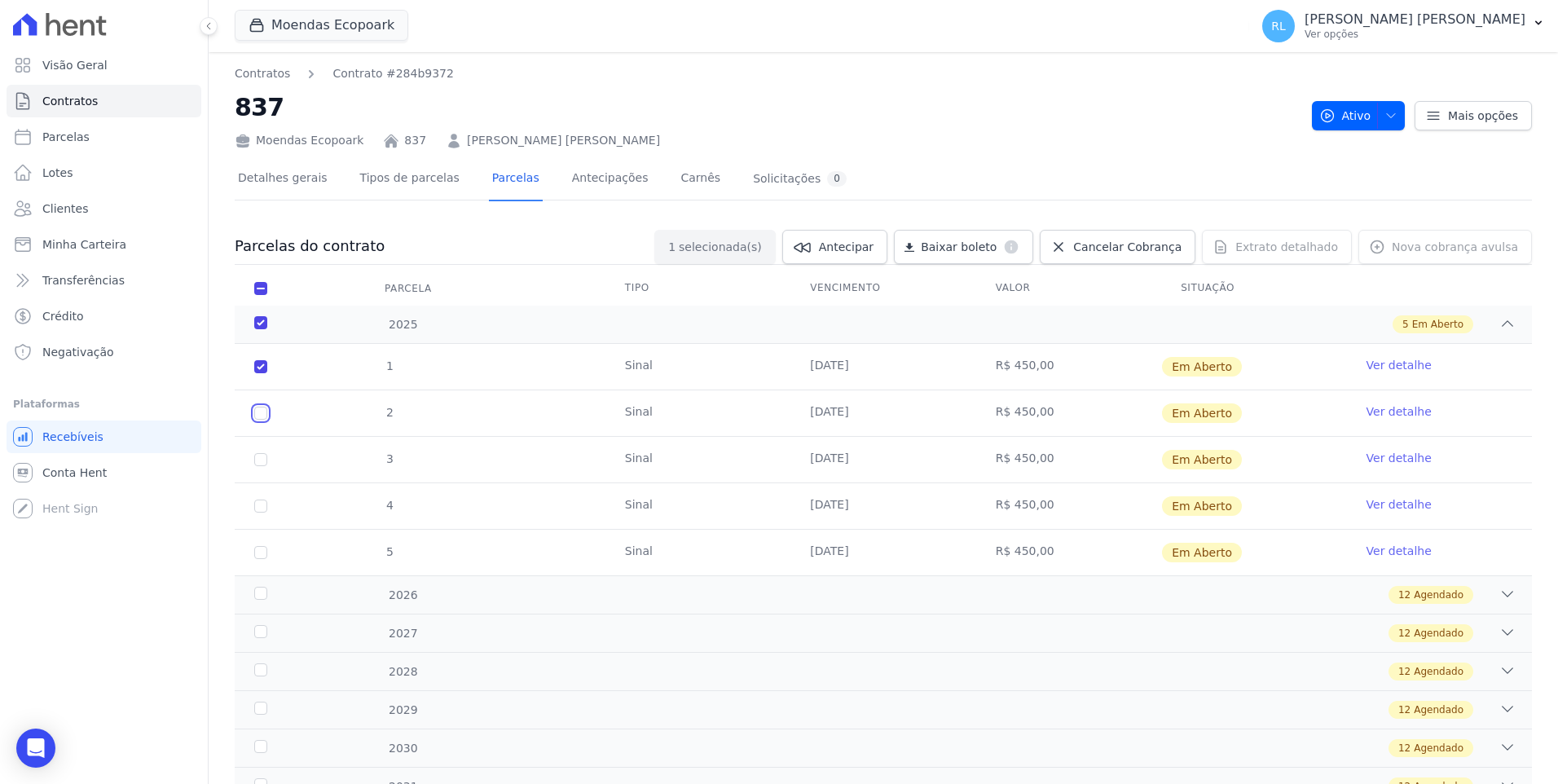
click at [264, 373] on input "checkbox" at bounding box center [260, 367] width 13 height 13
checkbox input "true"
click at [266, 466] on td "3" at bounding box center [260, 459] width 52 height 46
click at [263, 373] on input "checkbox" at bounding box center [260, 367] width 13 height 13
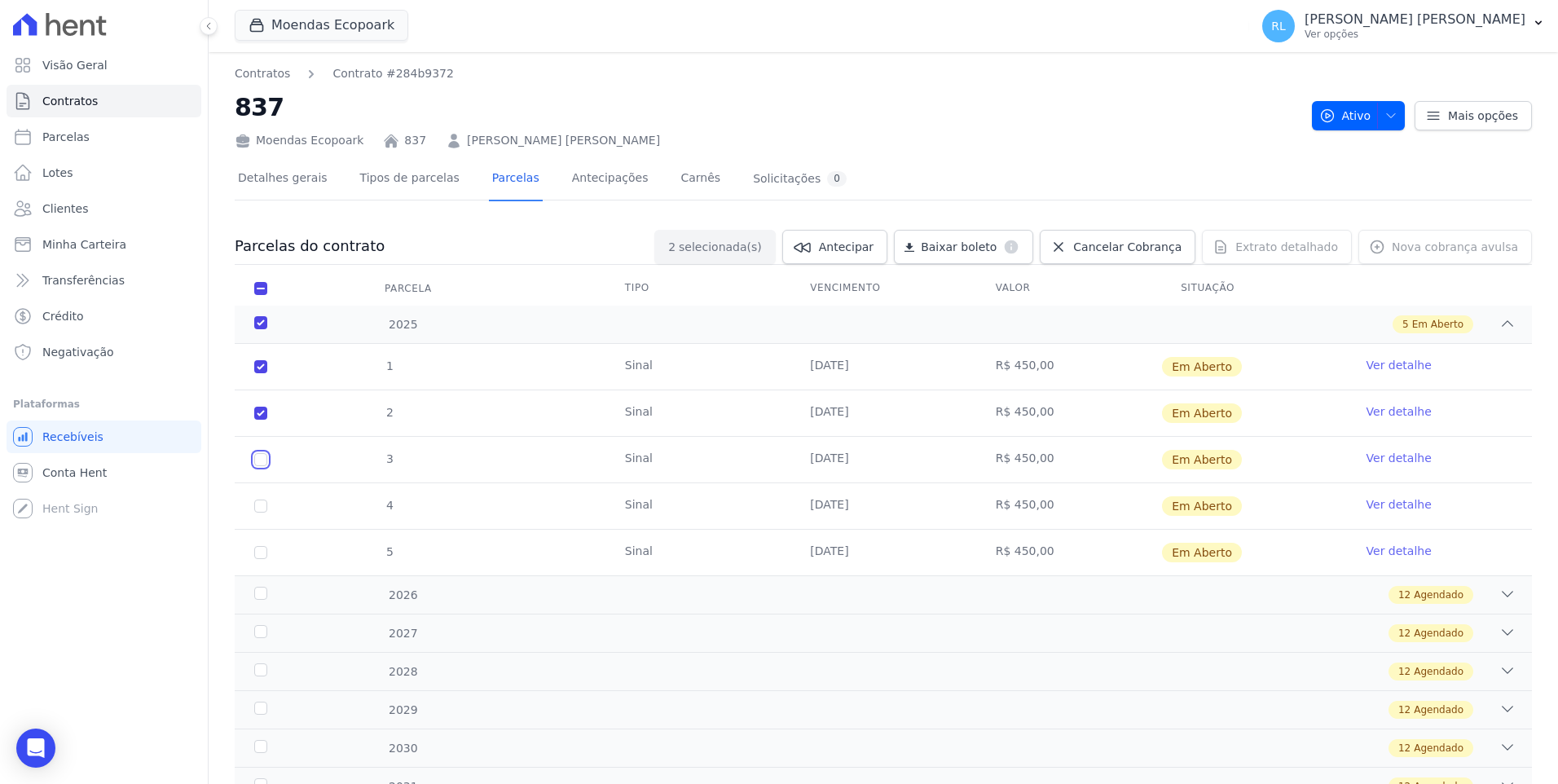
checkbox input "true"
click at [263, 373] on input "checkbox" at bounding box center [260, 367] width 13 height 13
checkbox input "true"
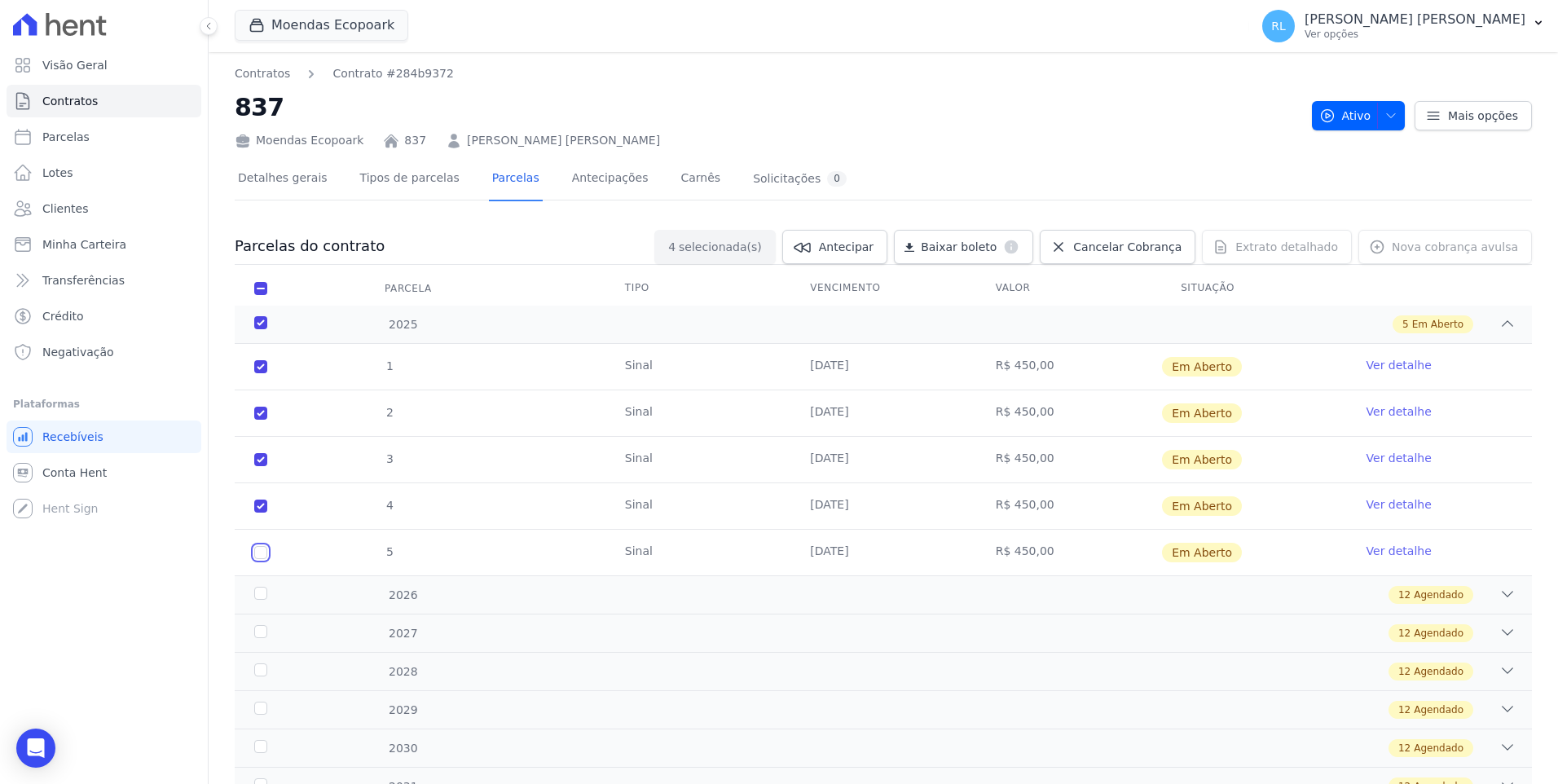
click at [260, 373] on input "checkbox" at bounding box center [260, 367] width 13 height 13
checkbox input "true"
click at [993, 251] on span "Baixar boleto" at bounding box center [959, 246] width 76 height 16
click at [102, 234] on link "Minha Carteira" at bounding box center [104, 244] width 195 height 32
